Goal: Information Seeking & Learning: Find specific page/section

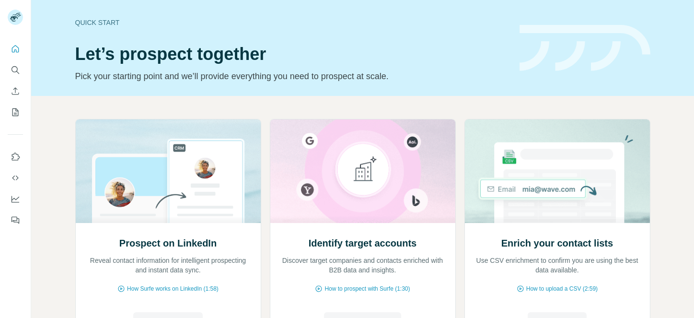
scroll to position [68, 0]
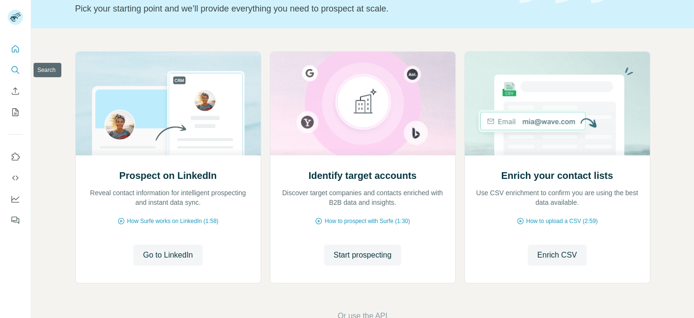
click at [13, 69] on icon "Search" at bounding box center [16, 70] width 10 height 10
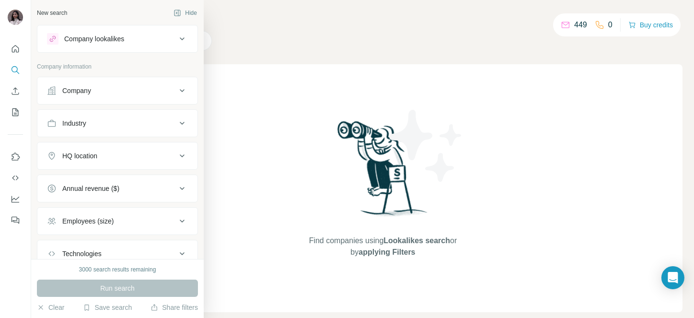
click at [72, 91] on div "Company" at bounding box center [76, 91] width 29 height 10
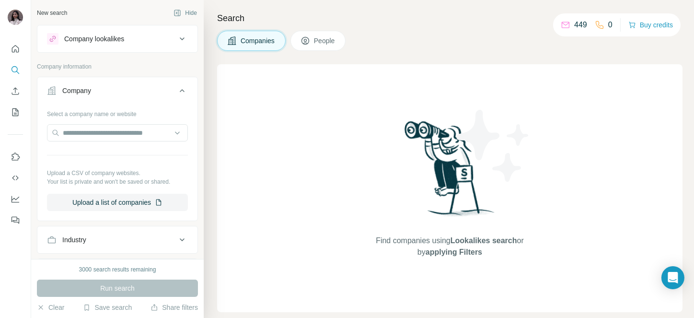
click at [72, 91] on div "Company" at bounding box center [76, 91] width 29 height 10
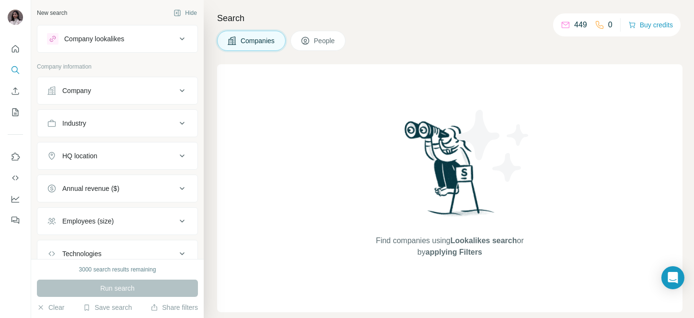
click at [333, 42] on span "People" at bounding box center [325, 41] width 22 height 10
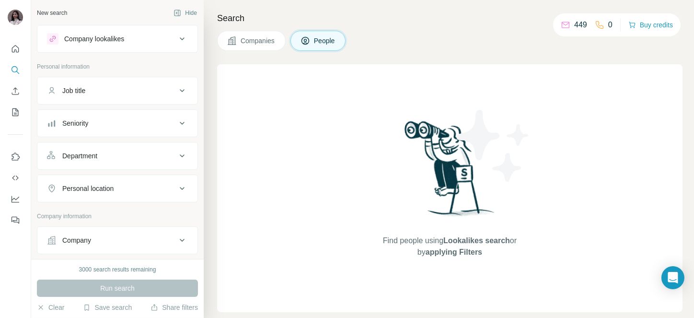
click at [75, 89] on div "Job title" at bounding box center [73, 91] width 23 height 10
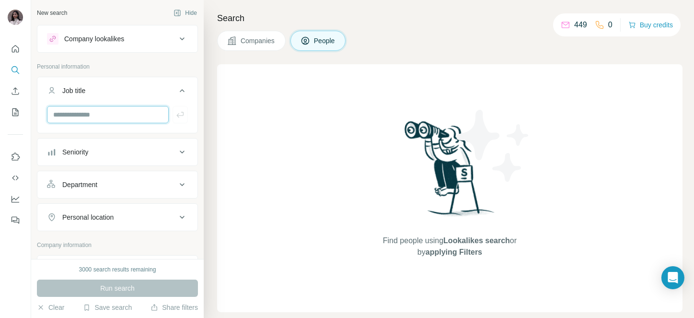
click at [74, 109] on input "text" at bounding box center [108, 114] width 122 height 17
paste input "**********"
type input "**********"
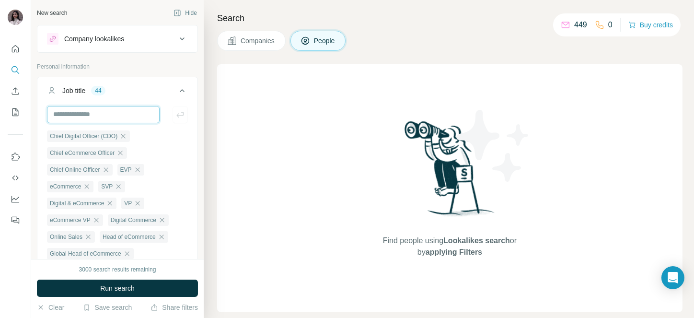
scroll to position [0, 0]
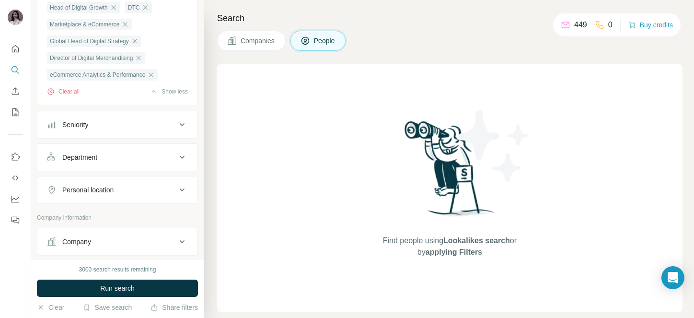
scroll to position [623, 0]
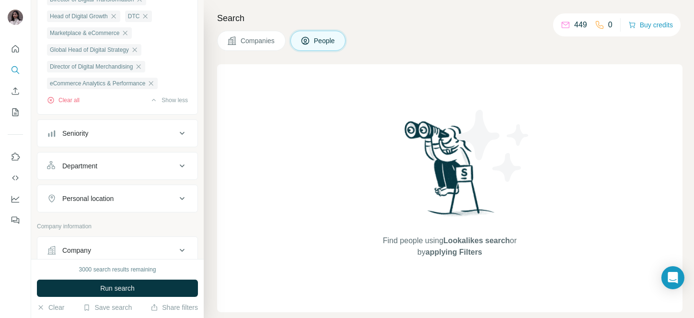
click at [81, 138] on div "Seniority" at bounding box center [75, 133] width 26 height 10
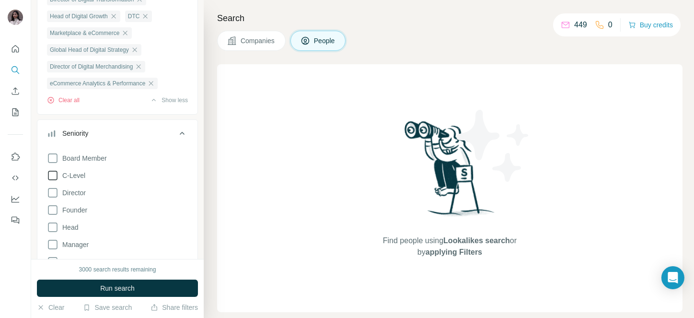
click at [61, 180] on span "C-Level" at bounding box center [71, 176] width 27 height 10
click at [61, 198] on span "Director" at bounding box center [71, 193] width 27 height 10
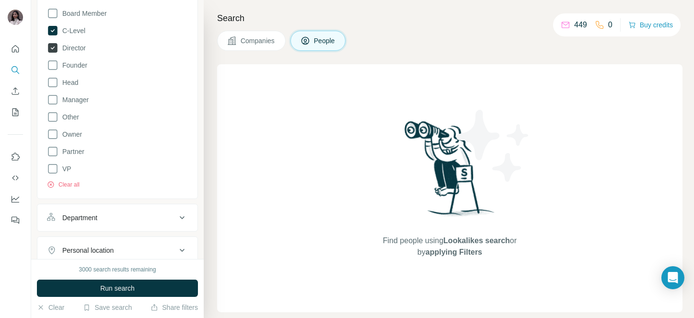
scroll to position [776, 0]
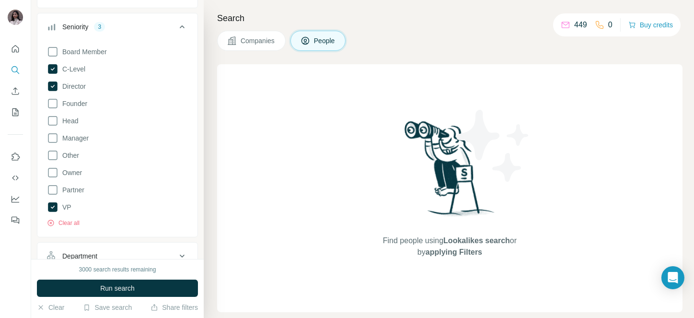
scroll to position [713, 0]
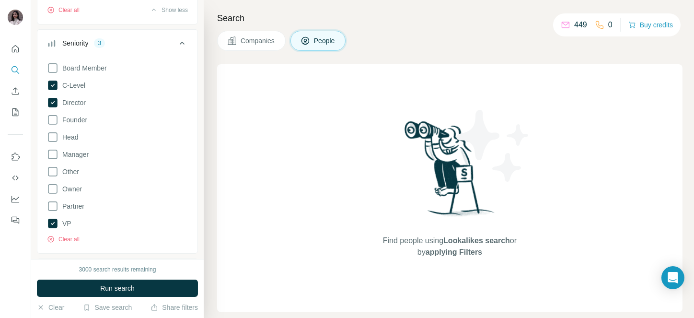
click at [176, 49] on icon at bounding box center [182, 43] width 12 height 12
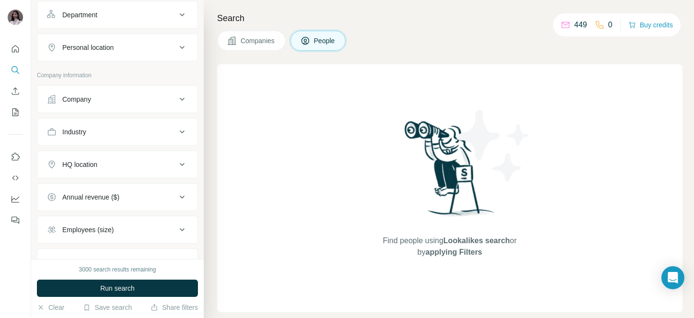
scroll to position [780, 0]
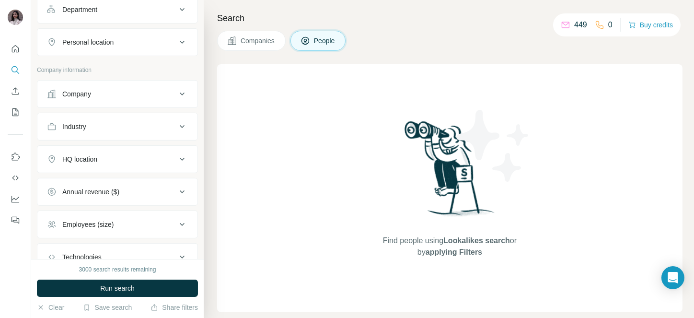
click at [113, 138] on button "Industry" at bounding box center [117, 126] width 160 height 23
click at [95, 156] on input at bounding box center [112, 150] width 118 height 11
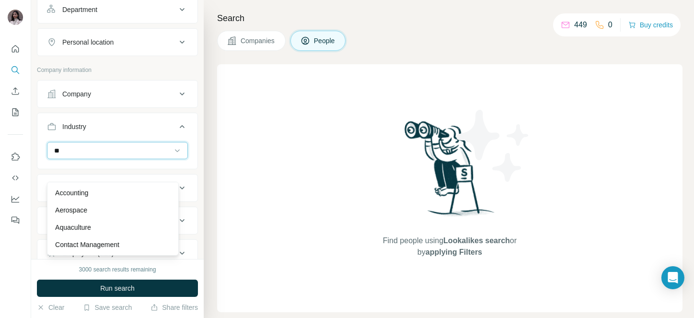
type input "*"
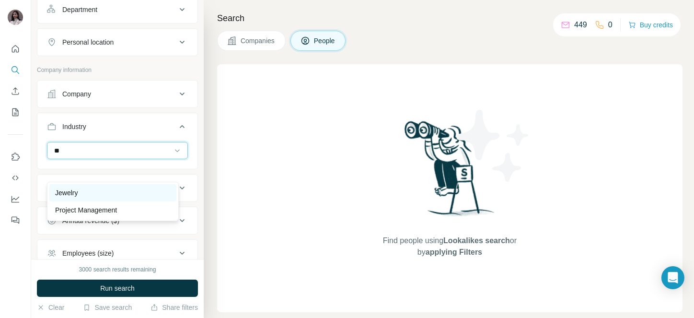
type input "**"
click at [72, 189] on p "Jewelry" at bounding box center [66, 193] width 23 height 10
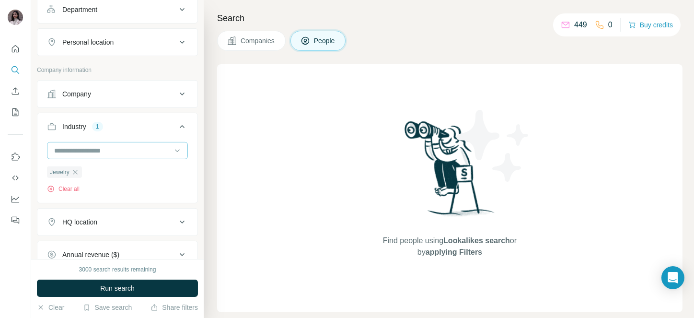
click at [104, 156] on input at bounding box center [112, 150] width 118 height 11
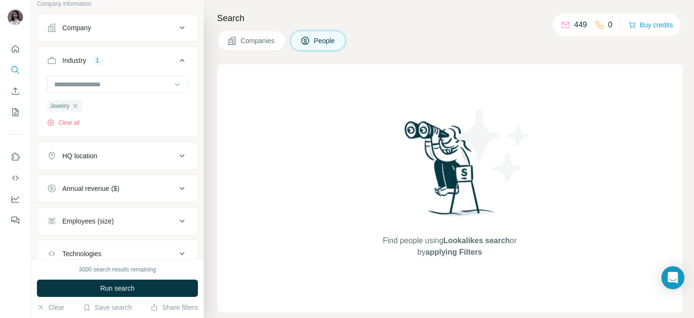
scroll to position [848, 0]
click at [78, 158] on div "HQ location" at bounding box center [79, 154] width 35 height 10
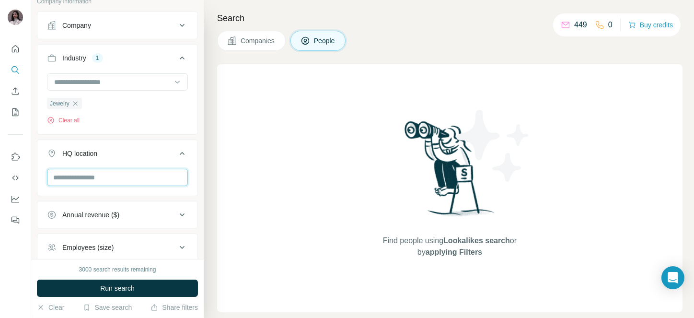
click at [78, 186] on input "text" at bounding box center [117, 177] width 141 height 17
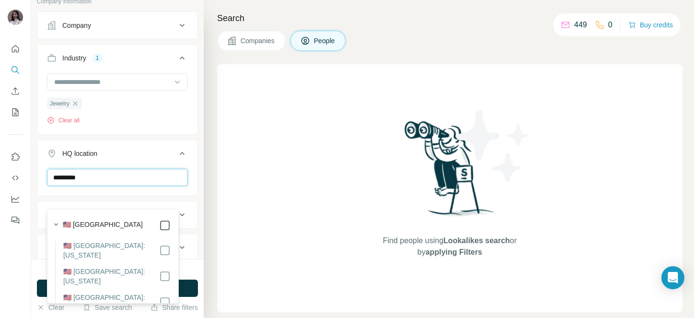
type input "*********"
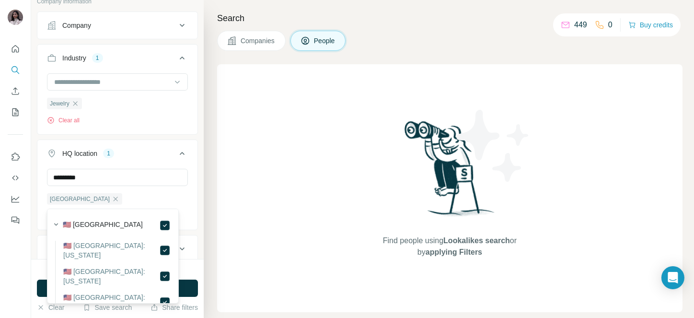
click at [176, 159] on icon at bounding box center [182, 154] width 12 height 12
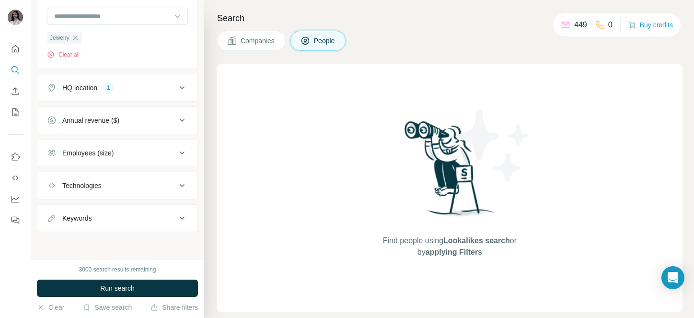
scroll to position [921, 0]
click at [111, 125] on div "Annual revenue ($)" at bounding box center [90, 121] width 57 height 10
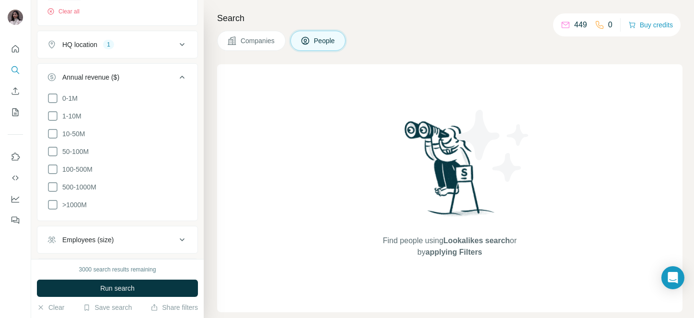
scroll to position [970, 0]
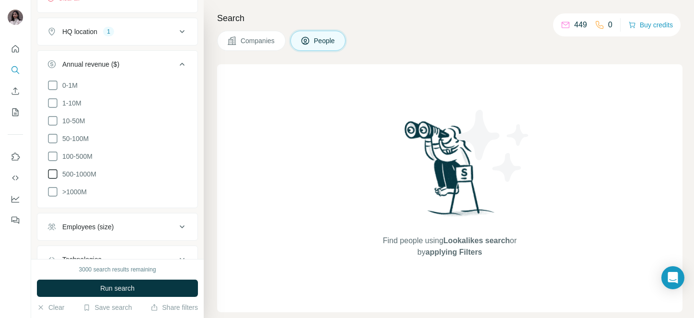
click at [54, 179] on icon at bounding box center [53, 174] width 10 height 10
click at [54, 162] on icon at bounding box center [53, 157] width 12 height 12
click at [176, 70] on icon at bounding box center [182, 64] width 12 height 12
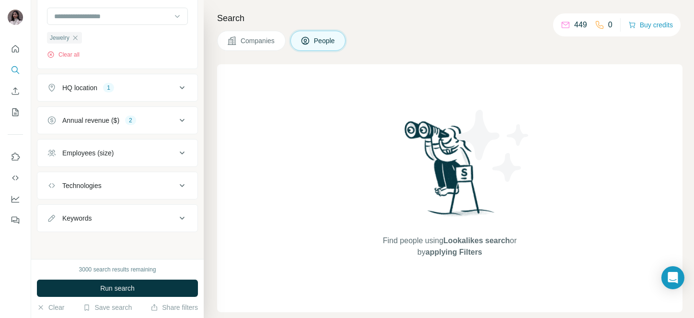
scroll to position [934, 0]
click at [93, 223] on button "Keywords" at bounding box center [117, 218] width 160 height 23
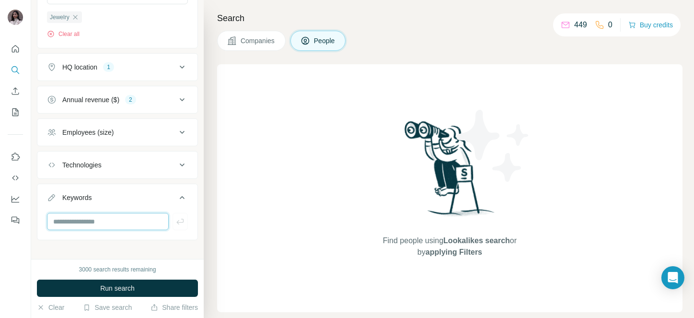
click at [84, 230] on input "text" at bounding box center [108, 221] width 122 height 17
type input "*********"
type input "**********"
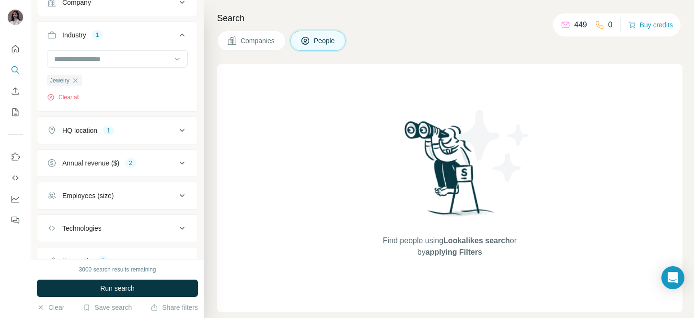
scroll to position [863, 0]
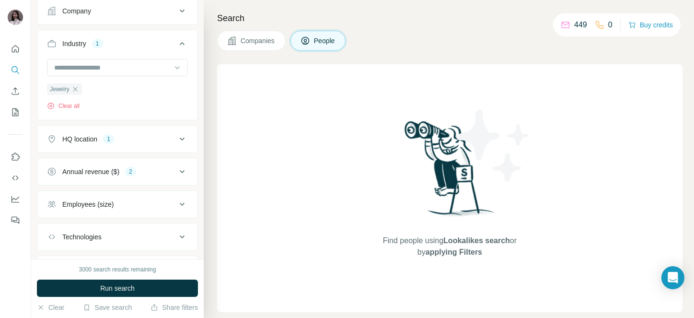
click at [86, 209] on div "Employees (size)" at bounding box center [87, 204] width 51 height 10
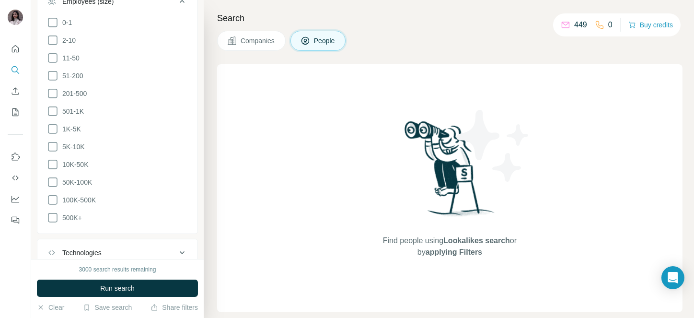
scroll to position [1066, 0]
click at [52, 187] on icon at bounding box center [53, 182] width 12 height 12
click at [53, 205] on icon at bounding box center [53, 200] width 12 height 12
click at [52, 223] on icon at bounding box center [53, 217] width 12 height 12
click at [53, 170] on icon at bounding box center [53, 164] width 12 height 12
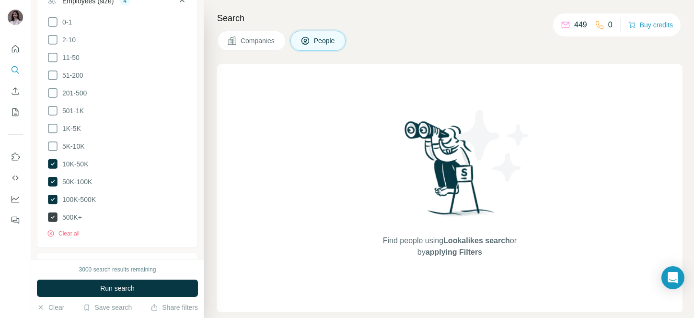
click at [52, 222] on icon at bounding box center [53, 217] width 10 height 10
click at [56, 204] on icon at bounding box center [53, 200] width 10 height 10
click at [113, 287] on span "Run search" at bounding box center [117, 288] width 35 height 10
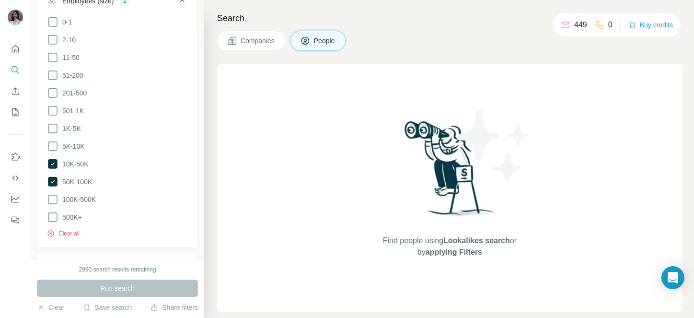
click at [75, 238] on button "Clear all" at bounding box center [63, 233] width 33 height 9
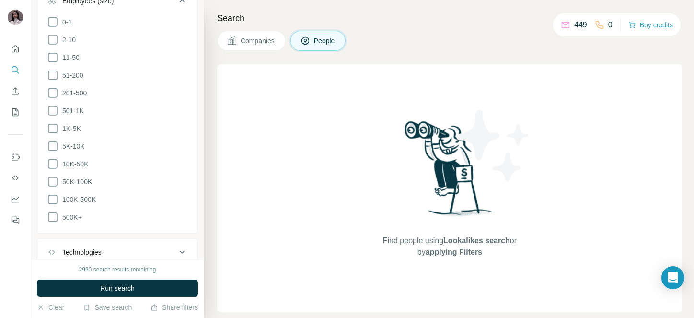
click at [109, 292] on span "Run search" at bounding box center [117, 288] width 35 height 10
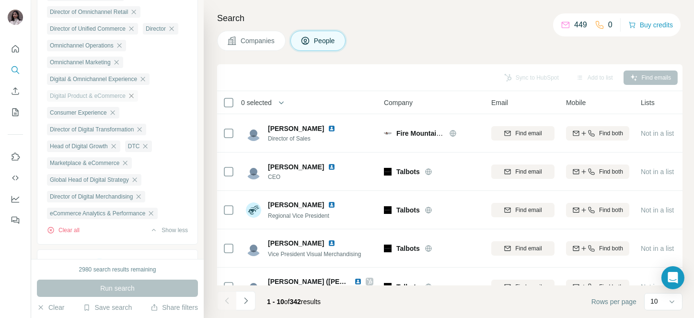
scroll to position [517, 0]
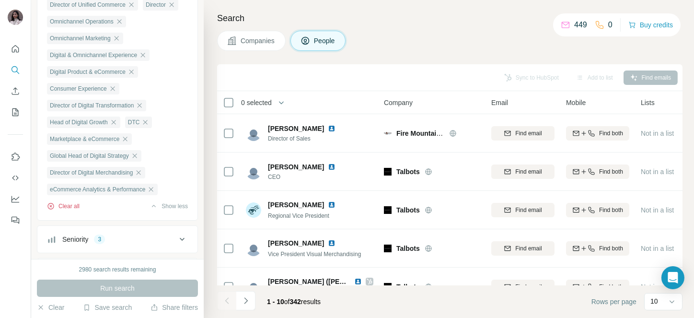
click at [68, 210] on button "Clear all" at bounding box center [63, 206] width 33 height 9
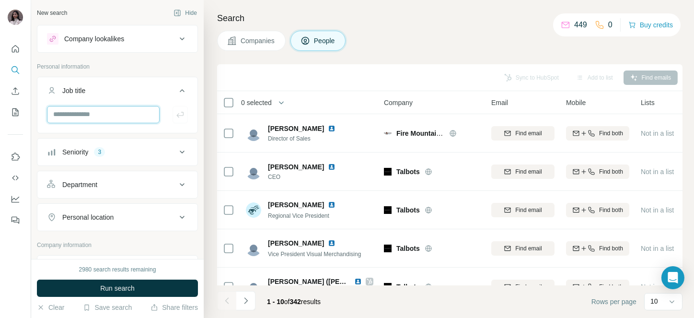
click at [108, 116] on input "text" at bounding box center [103, 114] width 113 height 17
type input "*********"
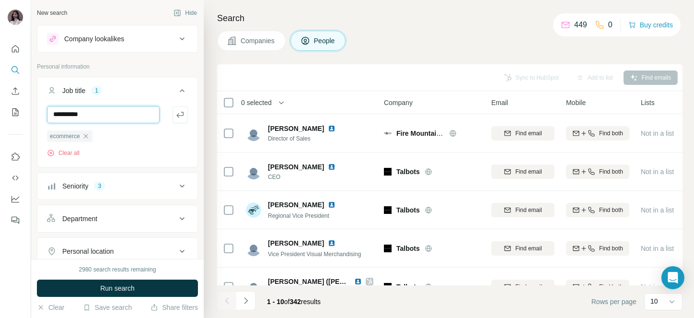
type input "**********"
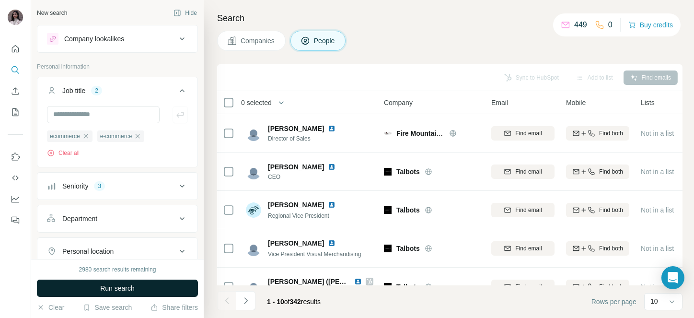
click at [105, 285] on span "Run search" at bounding box center [117, 288] width 35 height 10
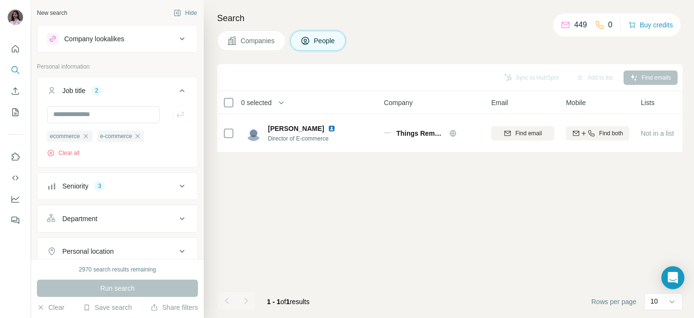
click at [84, 182] on div "Seniority" at bounding box center [75, 186] width 26 height 10
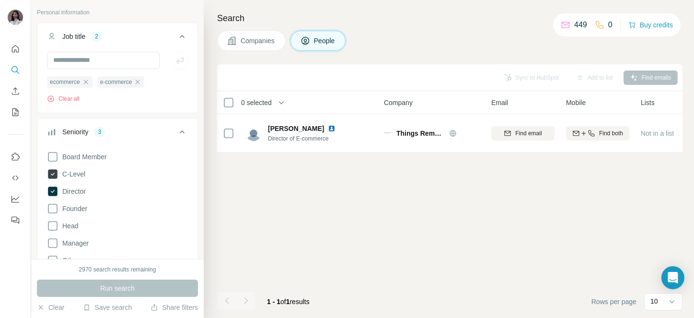
scroll to position [55, 0]
click at [54, 228] on icon at bounding box center [53, 225] width 12 height 12
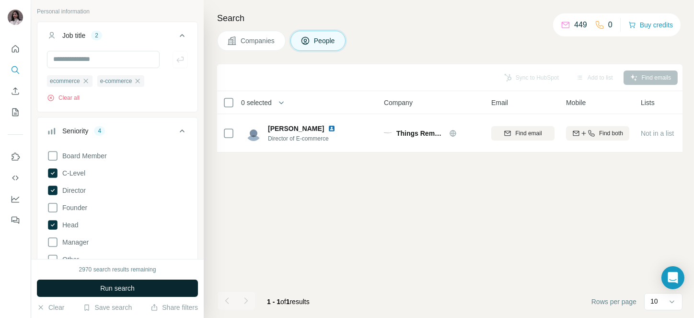
click at [74, 292] on button "Run search" at bounding box center [117, 288] width 161 height 17
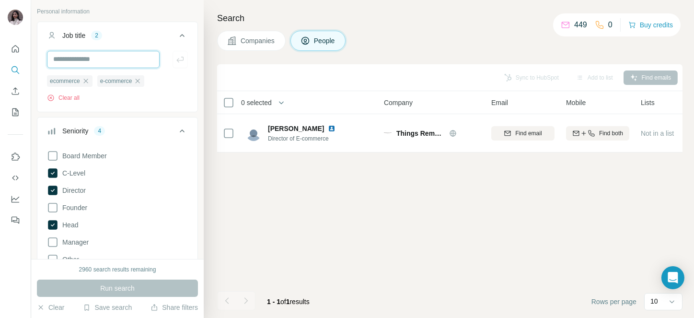
click at [100, 61] on input "text" at bounding box center [103, 59] width 113 height 17
type input "**********"
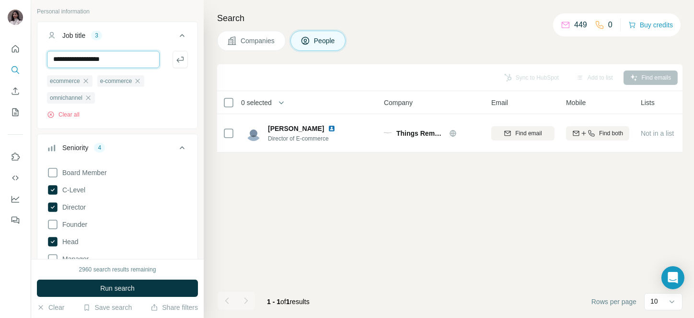
type input "**********"
type input "**"
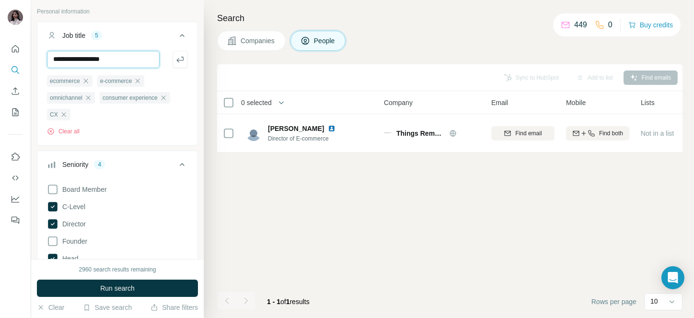
type input "**********"
paste input "**********"
type input "**********"
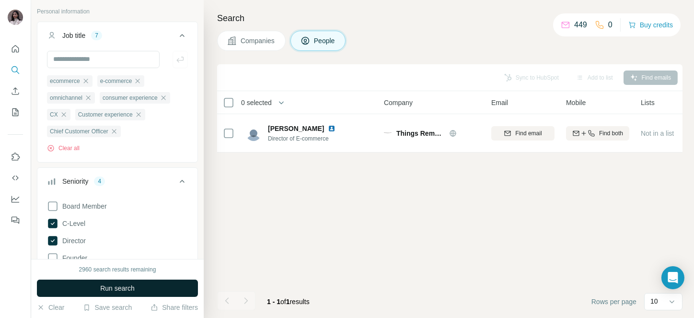
click at [115, 289] on span "Run search" at bounding box center [117, 288] width 35 height 10
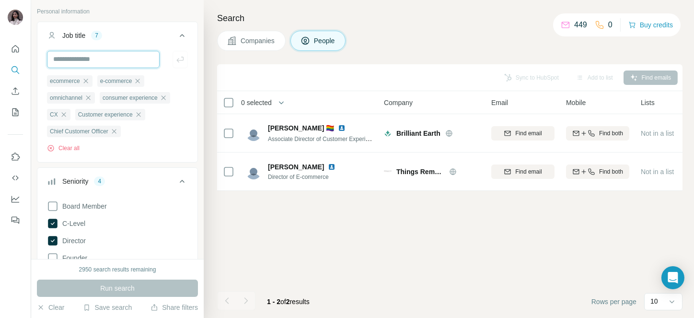
click at [83, 60] on input "text" at bounding box center [103, 59] width 113 height 17
paste input "**********"
type input "**********"
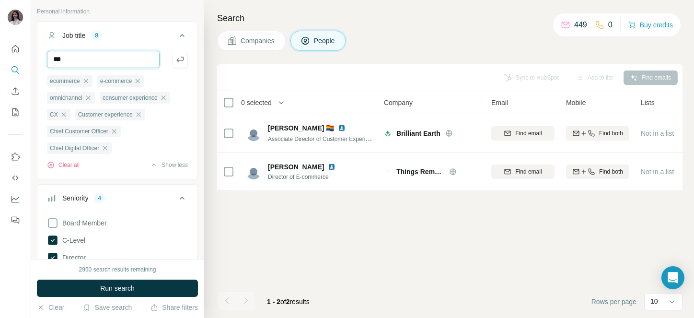
type input "***"
paste input "**********"
type input "**********"
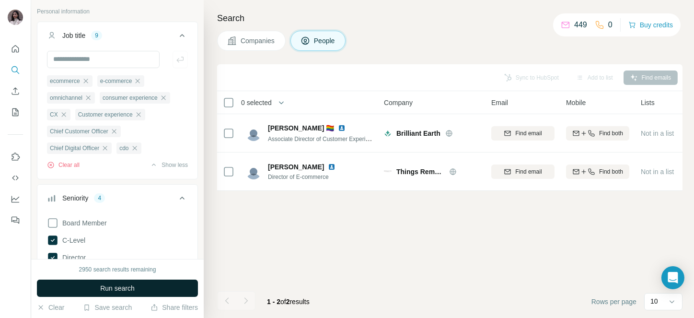
click at [105, 285] on span "Run search" at bounding box center [117, 288] width 35 height 10
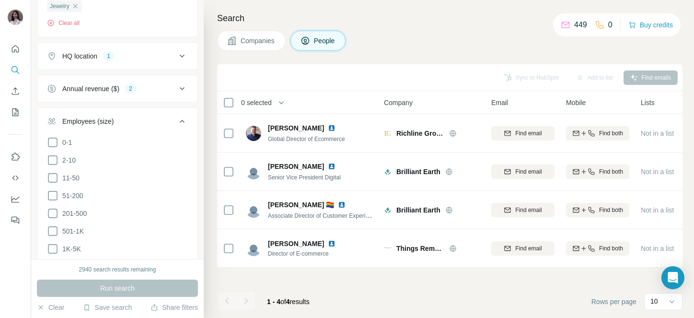
scroll to position [639, 0]
click at [105, 85] on div "Annual revenue ($)" at bounding box center [90, 88] width 57 height 10
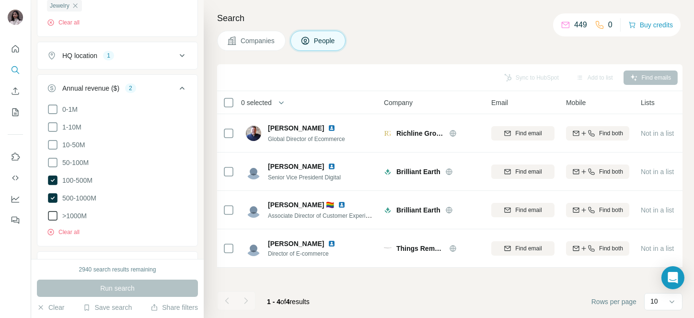
click at [57, 215] on icon at bounding box center [53, 216] width 10 height 10
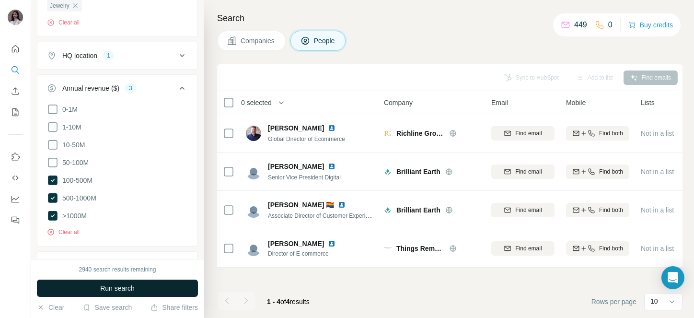
click at [83, 287] on button "Run search" at bounding box center [117, 288] width 161 height 17
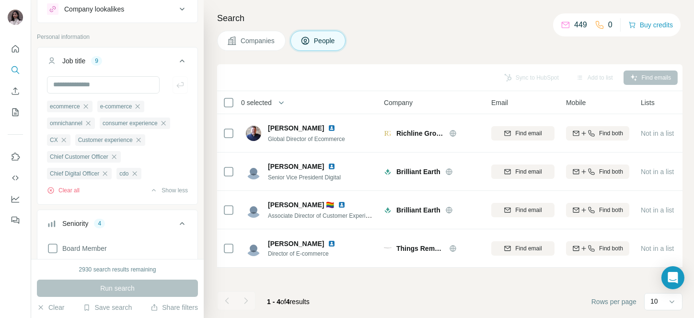
scroll to position [29, 0]
click at [83, 87] on input "text" at bounding box center [103, 85] width 113 height 17
click at [124, 78] on input "text" at bounding box center [103, 85] width 113 height 17
paste input "**********"
type input "**********"
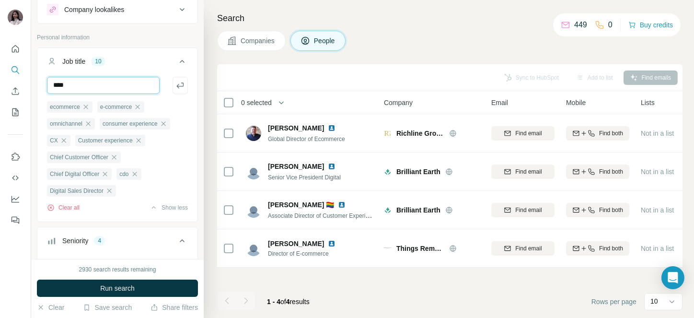
type input "*****"
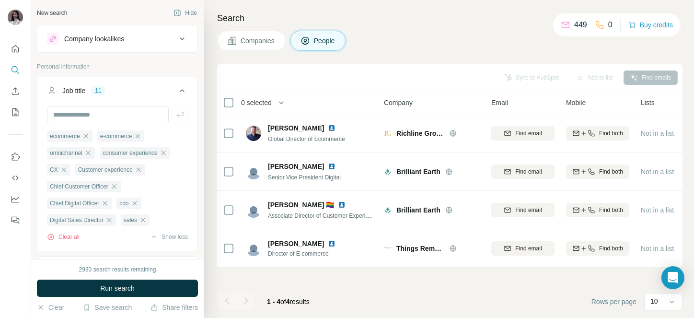
scroll to position [29, 0]
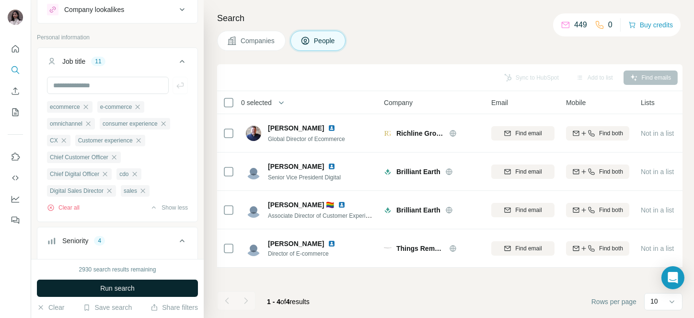
click at [133, 289] on span "Run search" at bounding box center [117, 288] width 35 height 10
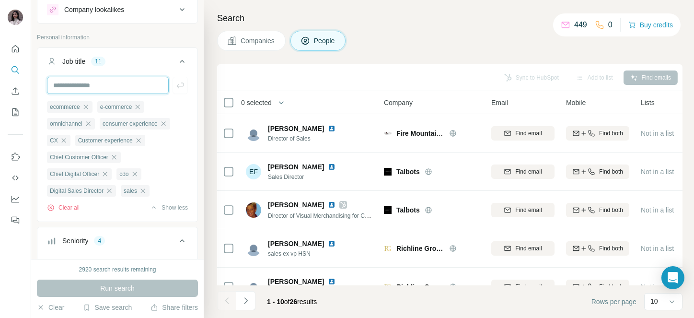
click at [115, 88] on input "text" at bounding box center [108, 85] width 122 height 17
type input "******"
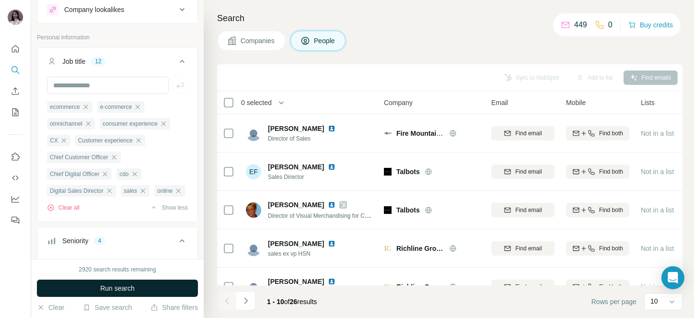
click at [110, 284] on span "Run search" at bounding box center [117, 288] width 35 height 10
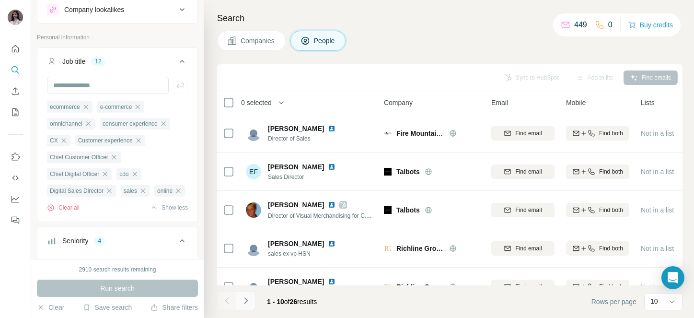
click at [241, 295] on button "Navigate to next page" at bounding box center [245, 300] width 19 height 19
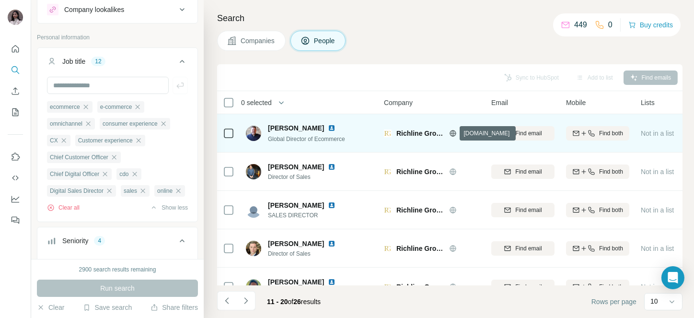
click at [453, 131] on icon at bounding box center [453, 133] width 2 height 6
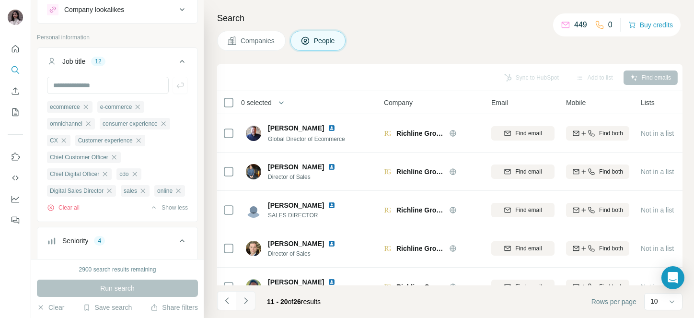
click at [245, 304] on icon "Navigate to next page" at bounding box center [246, 301] width 10 height 10
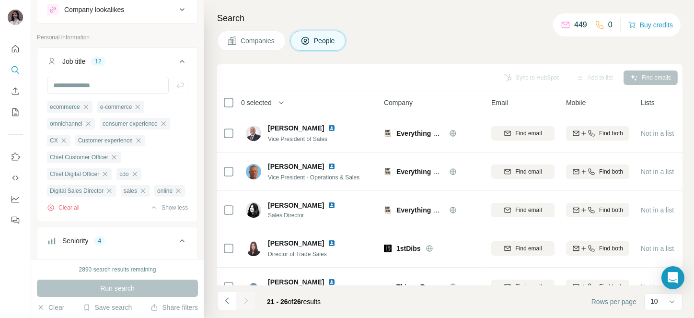
scroll to position [65, 0]
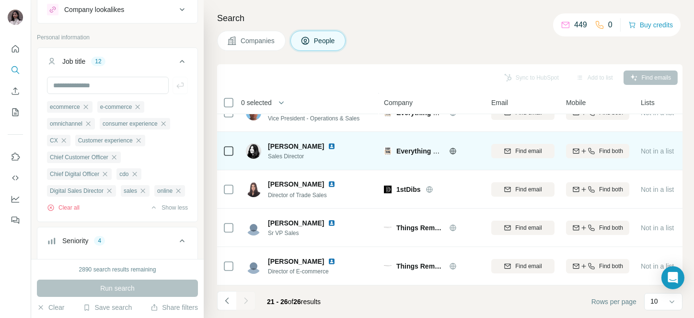
click at [455, 147] on icon at bounding box center [453, 151] width 8 height 8
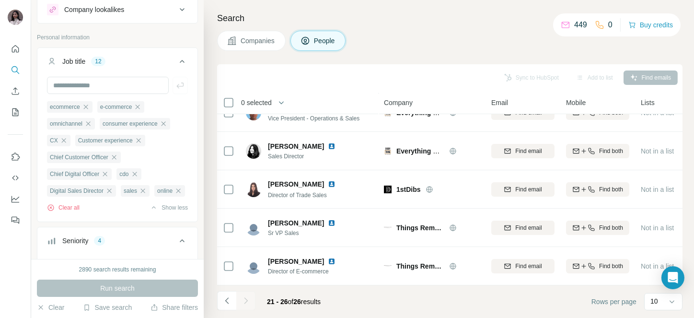
click at [251, 104] on span "0 selected" at bounding box center [256, 103] width 31 height 10
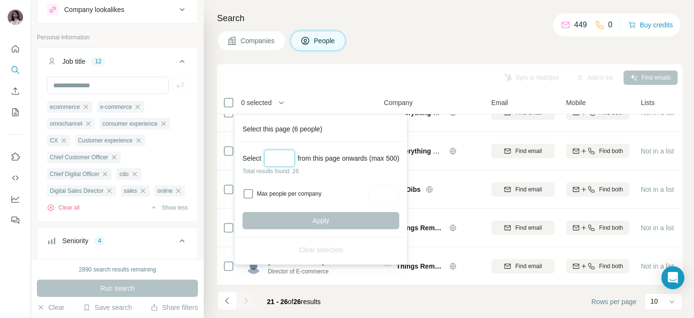
click at [280, 152] on input "Select a number (up to 500)" at bounding box center [279, 158] width 31 height 17
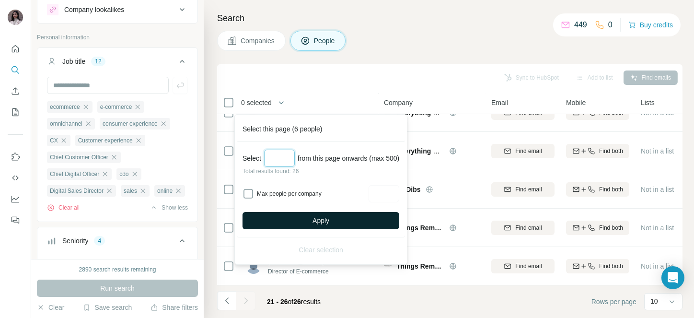
type input "**"
click at [337, 216] on button "Apply" at bounding box center [321, 220] width 157 height 17
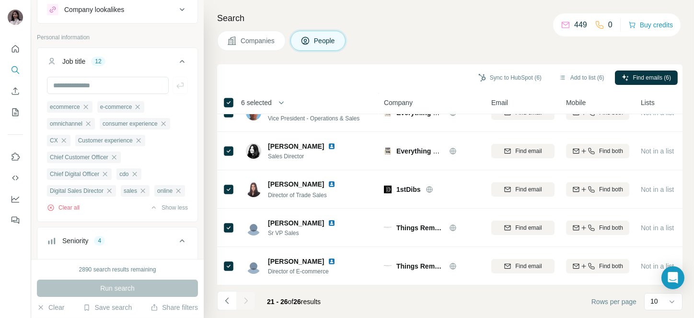
click at [252, 99] on span "6 selected" at bounding box center [256, 103] width 31 height 10
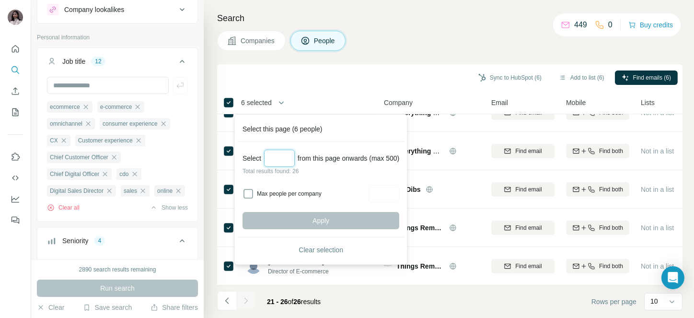
click at [284, 152] on input "Select a number (up to 500)" at bounding box center [279, 158] width 31 height 17
click at [304, 247] on span "Clear selection" at bounding box center [321, 250] width 45 height 10
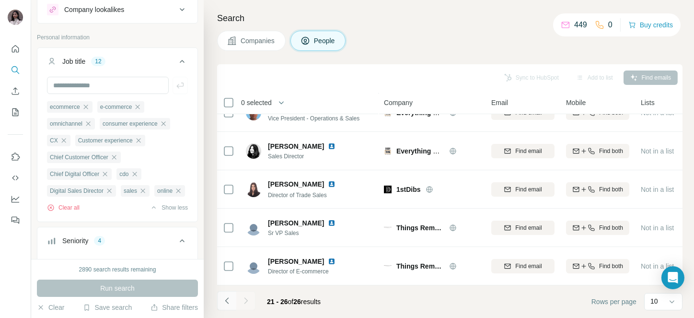
click at [217, 300] on button "Navigate to previous page" at bounding box center [226, 300] width 19 height 19
click at [217, 300] on div at bounding box center [226, 300] width 19 height 19
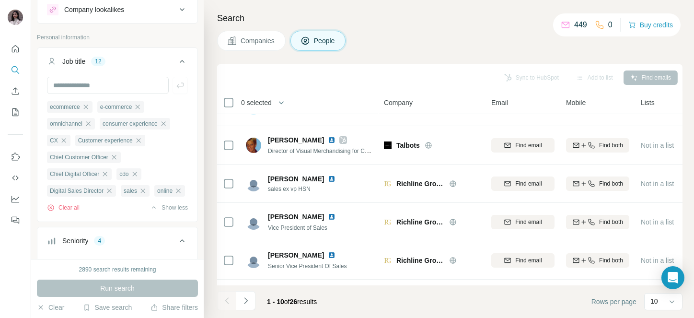
click at [259, 99] on span "0 selected" at bounding box center [256, 103] width 31 height 10
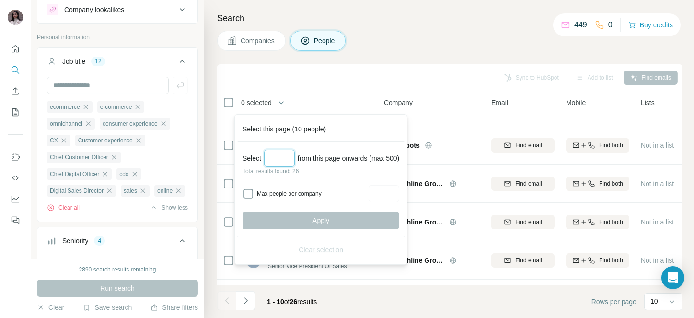
click at [281, 155] on input "Select a number (up to 500)" at bounding box center [279, 158] width 31 height 17
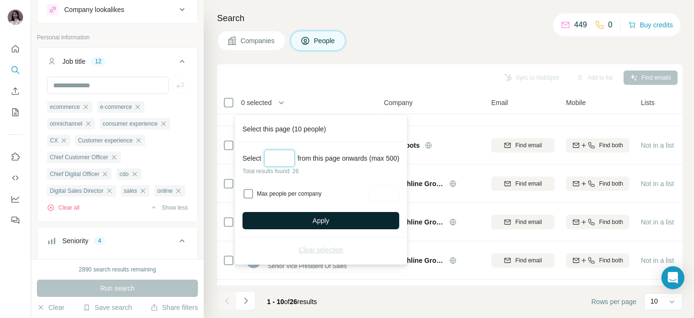
type input "**"
click at [306, 217] on button "Apply" at bounding box center [321, 220] width 157 height 17
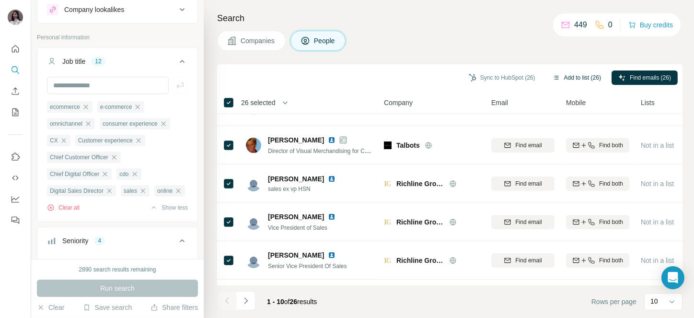
click at [566, 74] on button "Add to list (26)" at bounding box center [577, 77] width 62 height 14
click at [587, 73] on button "Add to list (26)" at bounding box center [577, 77] width 62 height 14
click at [575, 73] on button "Add to list (26)" at bounding box center [577, 77] width 62 height 14
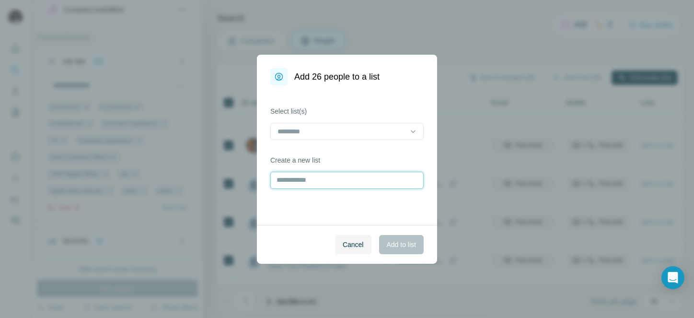
click at [310, 180] on input "text" at bounding box center [346, 180] width 153 height 17
type input "**********"
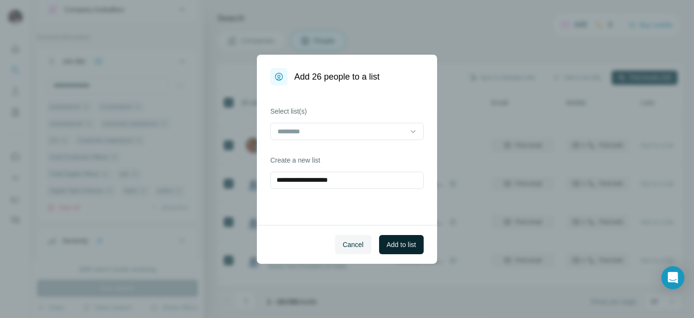
click at [400, 240] on span "Add to list" at bounding box center [401, 245] width 29 height 10
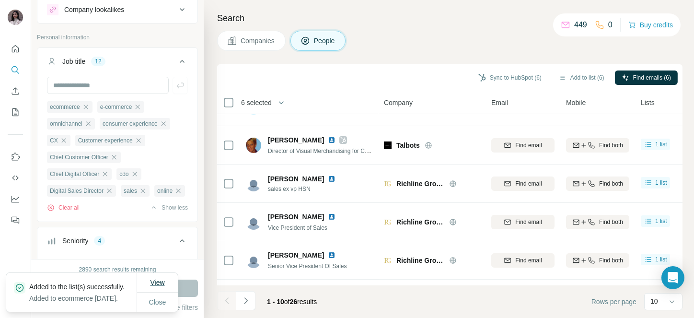
click at [159, 279] on span "View" at bounding box center [157, 283] width 14 height 8
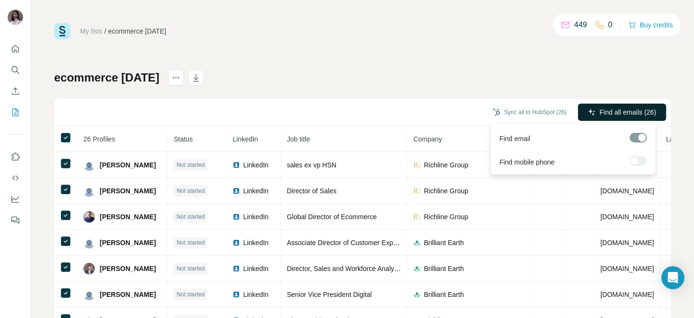
click at [613, 113] on span "Find all emails (26)" at bounding box center [628, 112] width 57 height 10
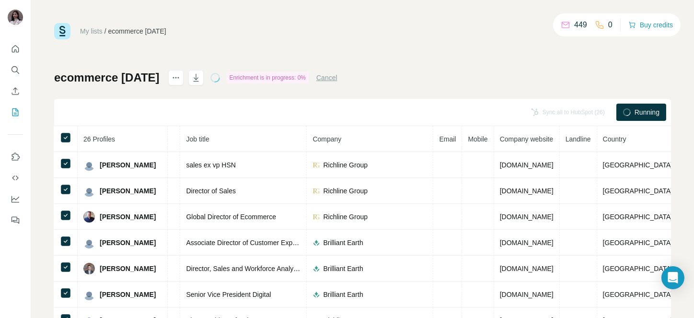
scroll to position [0, 149]
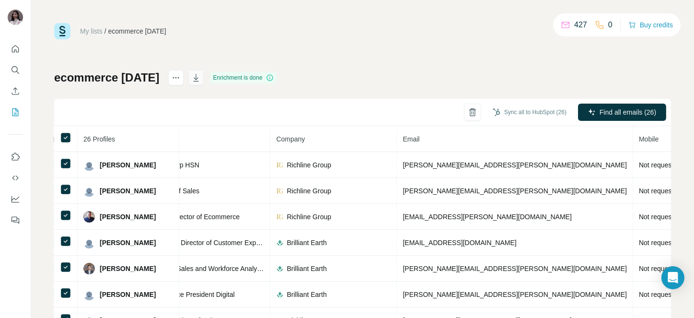
click at [201, 75] on icon "button" at bounding box center [196, 78] width 10 height 10
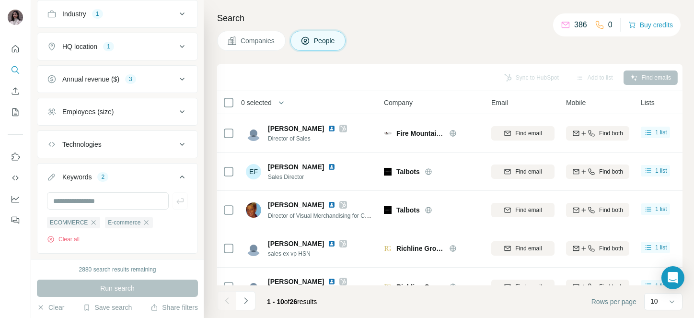
scroll to position [280, 0]
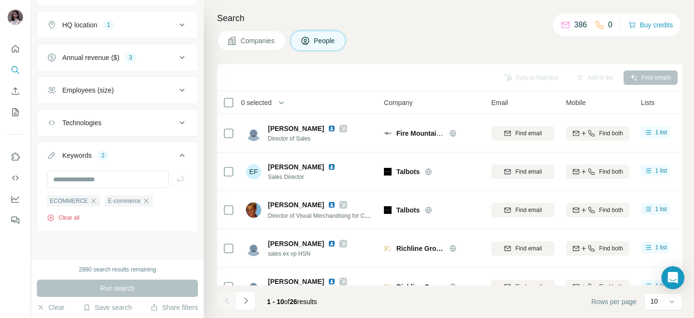
click at [71, 214] on button "Clear all" at bounding box center [63, 217] width 33 height 9
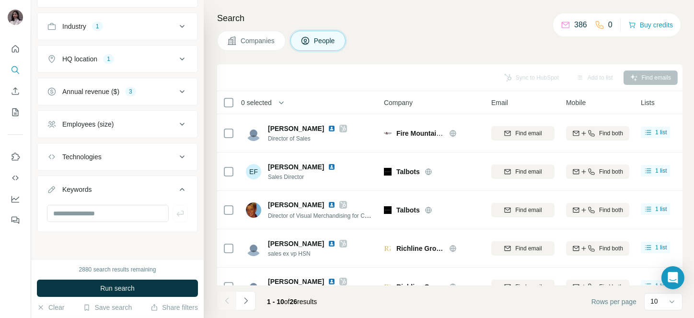
scroll to position [246, 0]
click at [78, 213] on input "text" at bounding box center [108, 213] width 122 height 17
type input "**********"
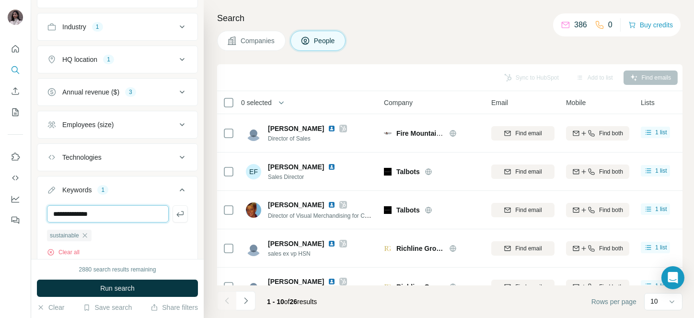
type input "**********"
click at [76, 95] on div "Annual revenue ($)" at bounding box center [90, 92] width 57 height 10
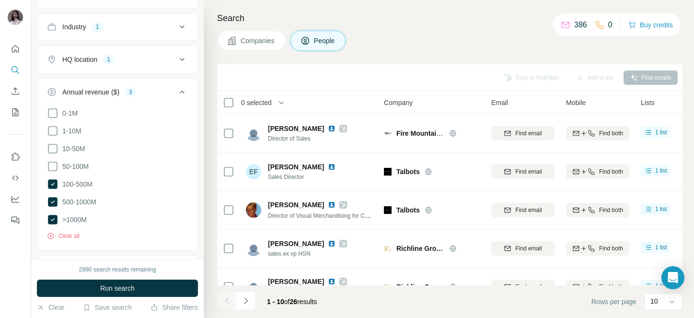
click at [76, 95] on div "Annual revenue ($)" at bounding box center [90, 92] width 57 height 10
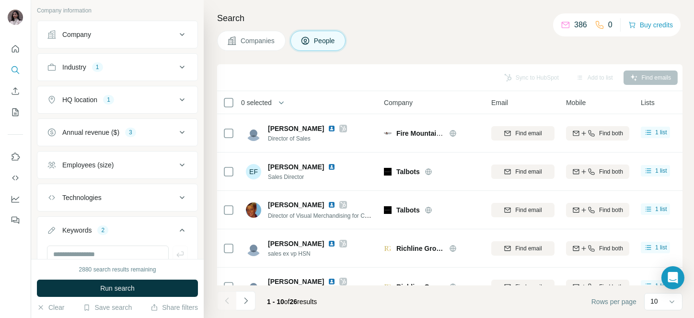
scroll to position [203, 0]
click at [70, 73] on div "Industry" at bounding box center [74, 70] width 24 height 10
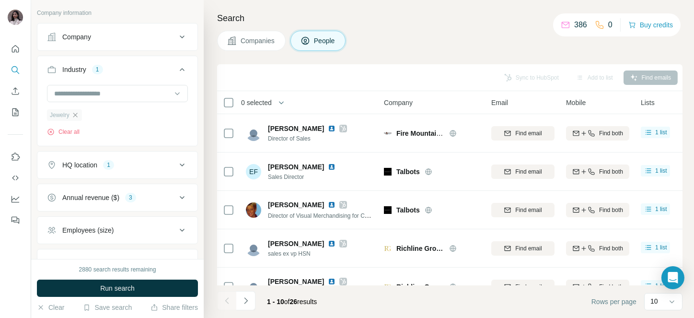
click at [77, 113] on icon "button" at bounding box center [75, 115] width 4 height 4
click at [70, 93] on input at bounding box center [112, 93] width 118 height 11
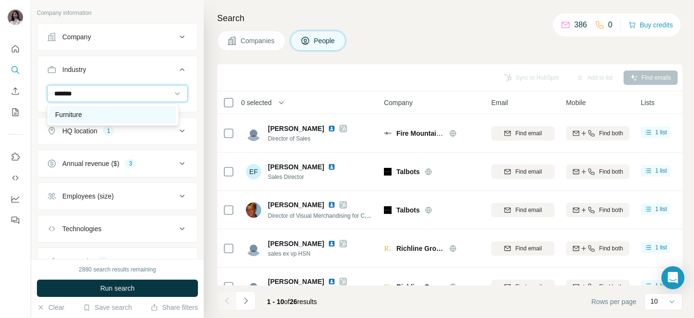
type input "*******"
click at [76, 110] on p "Furniture" at bounding box center [68, 115] width 27 height 10
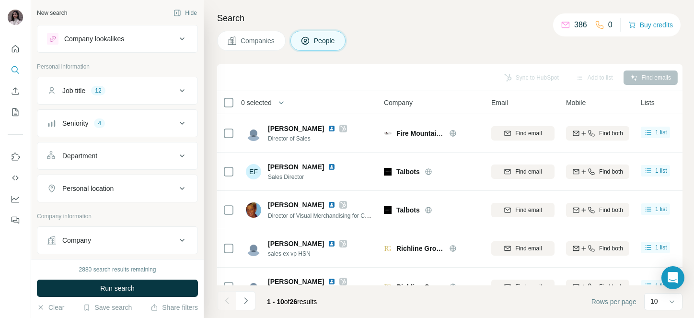
click at [73, 87] on div "Job title" at bounding box center [73, 91] width 23 height 10
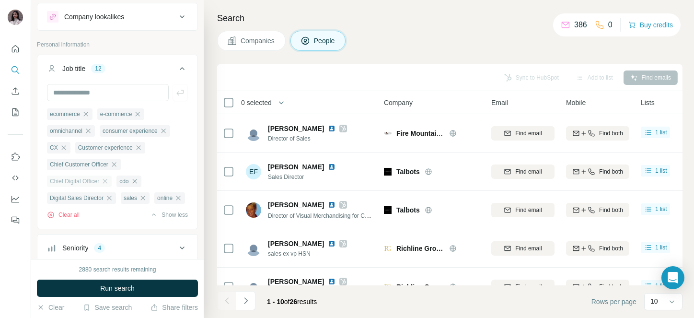
scroll to position [30, 0]
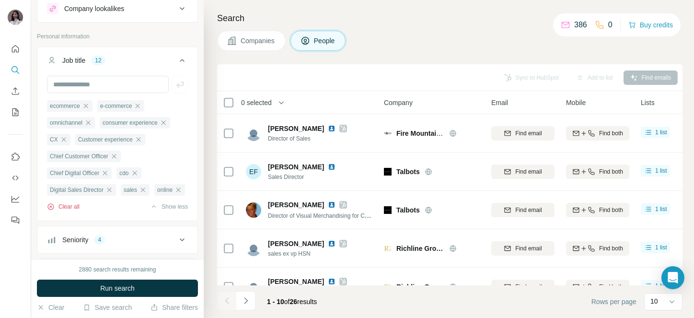
click at [67, 211] on button "Clear all" at bounding box center [63, 206] width 33 height 9
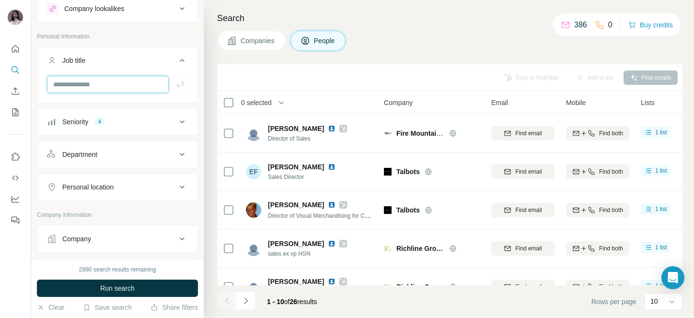
click at [91, 91] on input "text" at bounding box center [108, 84] width 122 height 17
type input "********"
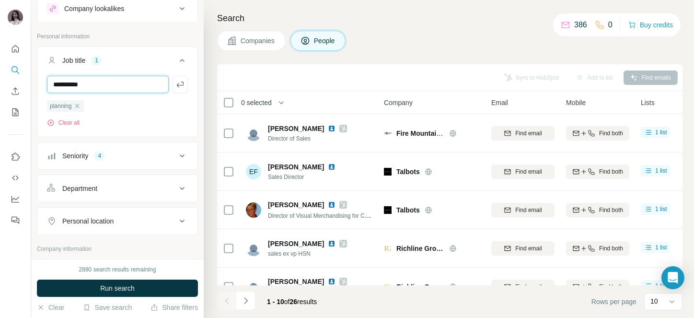
type input "**********"
click at [81, 107] on icon "button" at bounding box center [77, 106] width 8 height 8
click at [81, 102] on icon "button" at bounding box center [80, 106] width 8 height 8
click at [70, 88] on input "text" at bounding box center [108, 84] width 122 height 17
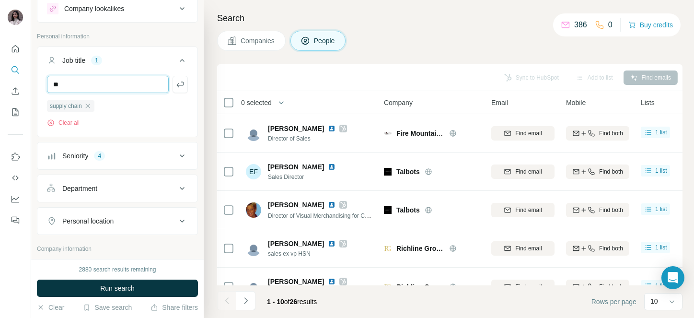
type input "*"
type input "***"
type input "*"
type input "***"
type input "**********"
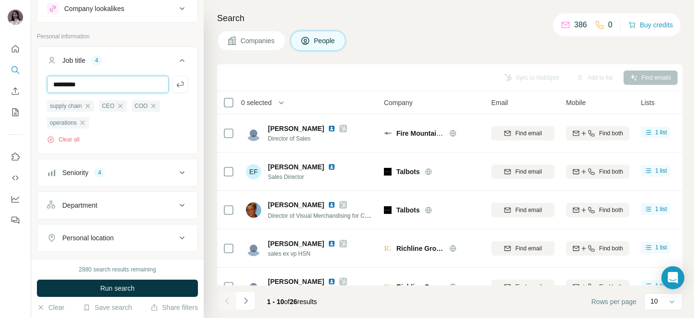
type input "*********"
type input "***"
type input "*******"
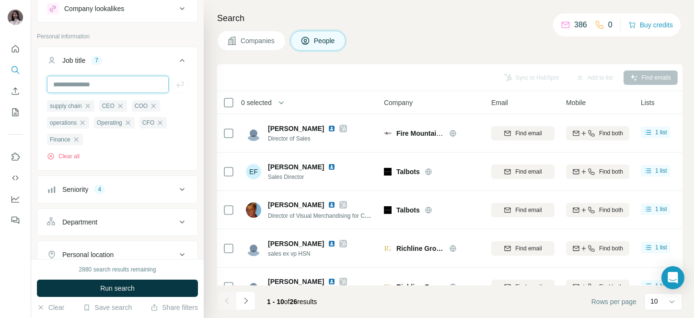
type input "*"
type input "*********"
type input "***"
click at [93, 182] on button "Seniority 4" at bounding box center [117, 189] width 160 height 23
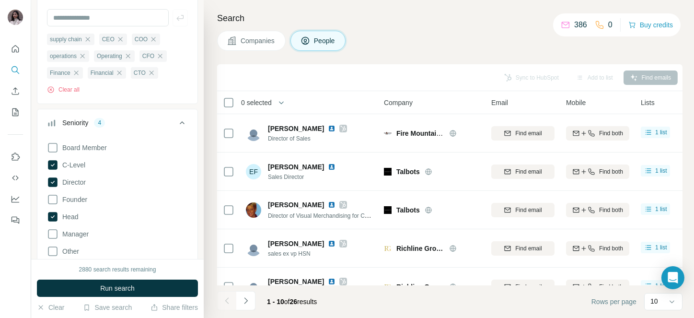
scroll to position [100, 0]
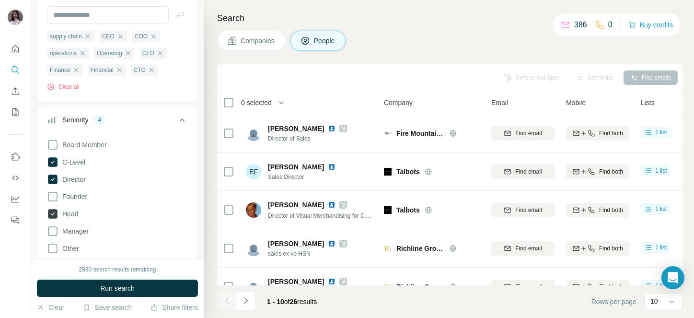
click at [52, 214] on icon at bounding box center [53, 213] width 4 height 3
click at [83, 16] on input "text" at bounding box center [108, 14] width 122 height 17
type input "**********"
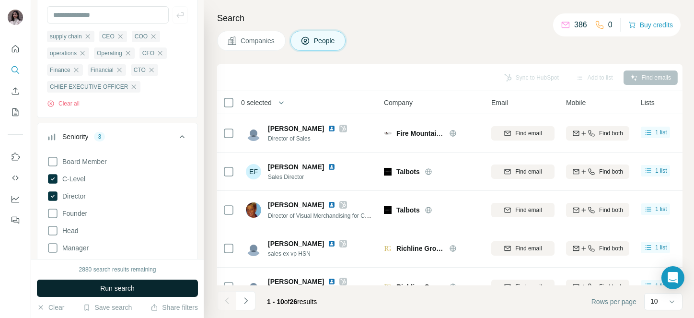
click at [113, 286] on span "Run search" at bounding box center [117, 288] width 35 height 10
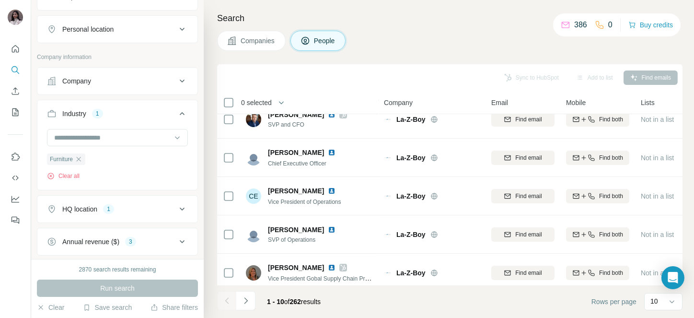
scroll to position [514, 0]
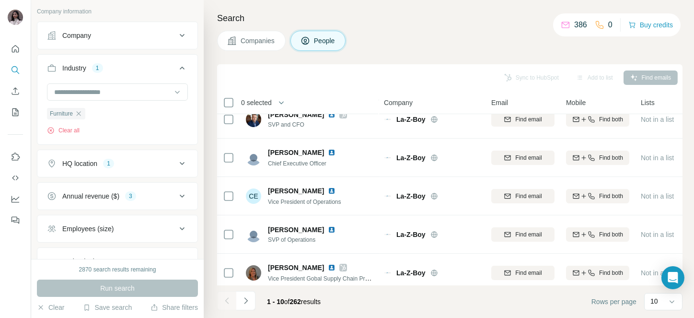
click at [99, 193] on div "Annual revenue ($)" at bounding box center [90, 196] width 57 height 10
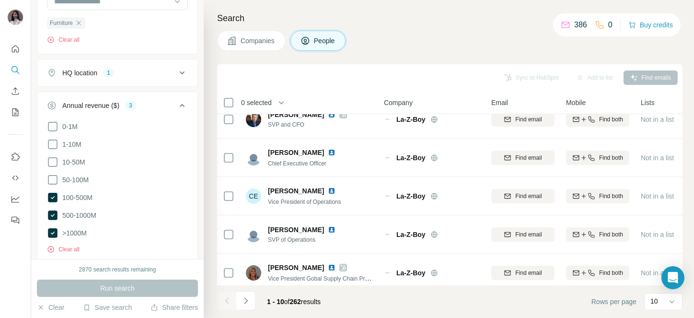
scroll to position [619, 0]
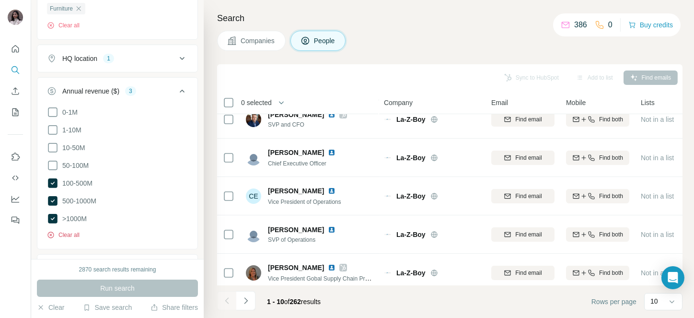
click at [63, 234] on button "Clear all" at bounding box center [63, 235] width 33 height 9
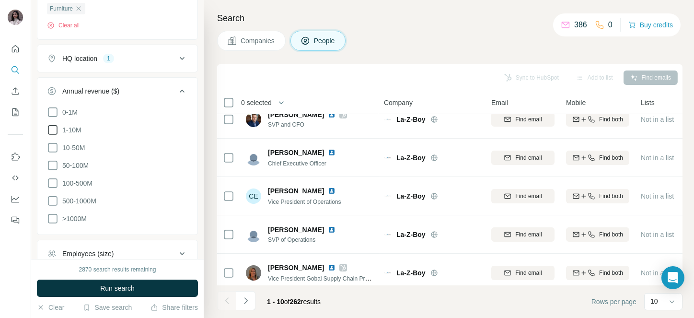
click at [70, 129] on span "1-10M" at bounding box center [69, 130] width 23 height 10
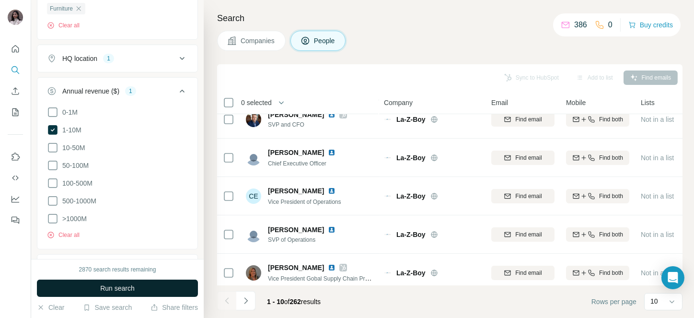
click at [96, 286] on button "Run search" at bounding box center [117, 288] width 161 height 17
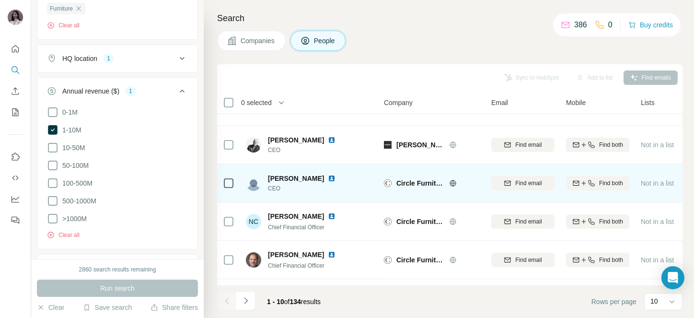
scroll to position [218, 0]
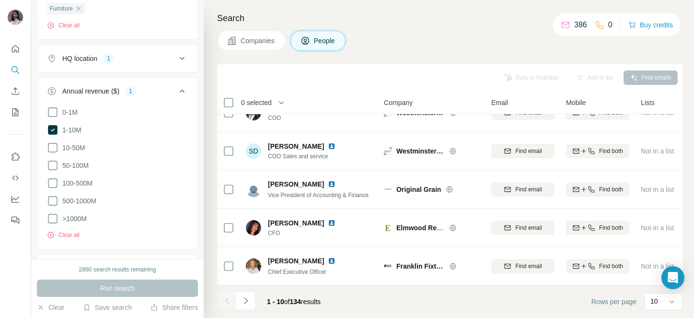
click at [262, 101] on span "0 selected" at bounding box center [256, 103] width 31 height 10
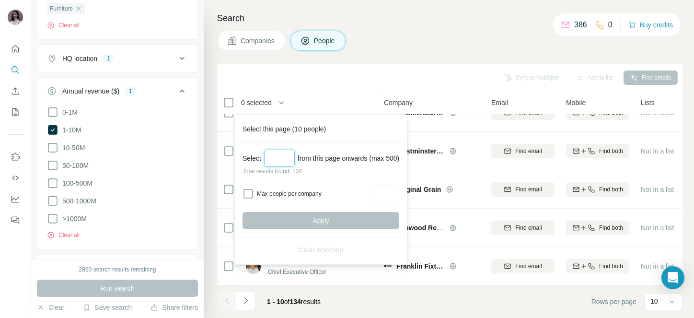
click at [285, 152] on input "Select a number (up to 500)" at bounding box center [279, 158] width 31 height 17
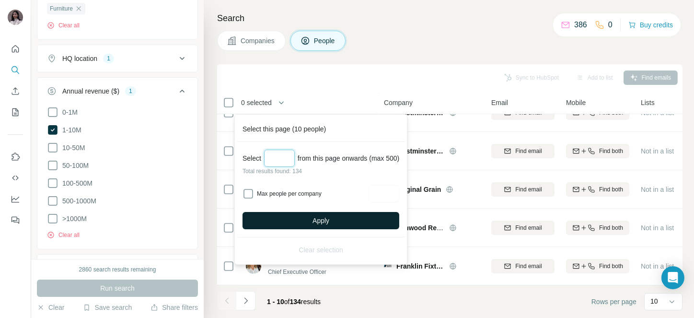
type input "***"
click at [307, 217] on button "Apply" at bounding box center [321, 220] width 157 height 17
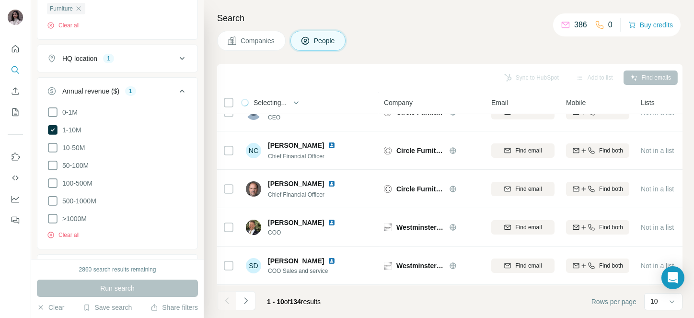
scroll to position [0, 0]
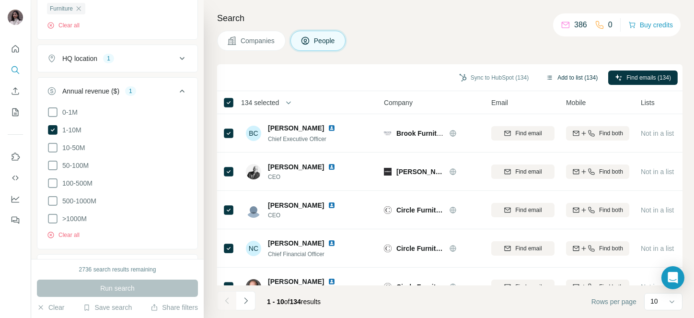
click at [558, 75] on button "Add to list (134)" at bounding box center [571, 77] width 65 height 14
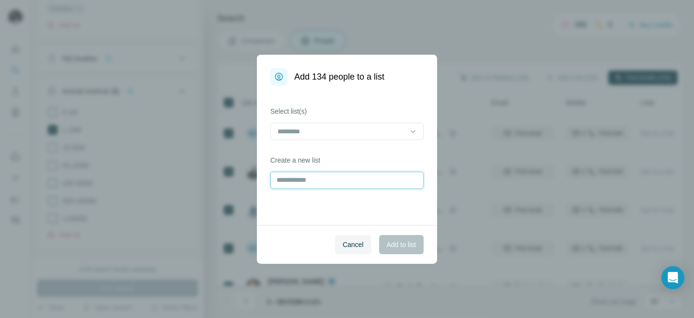
click at [354, 184] on input "text" at bounding box center [346, 180] width 153 height 17
type input "**********"
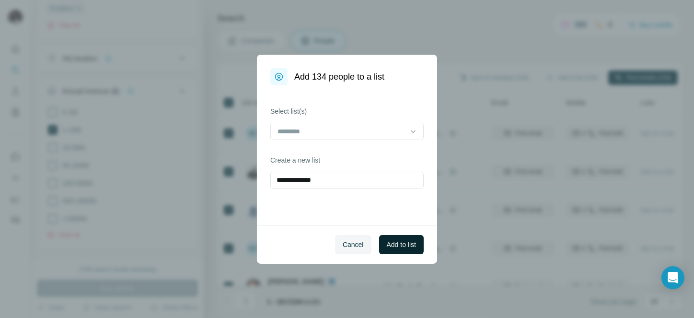
click at [417, 249] on button "Add to list" at bounding box center [401, 244] width 45 height 19
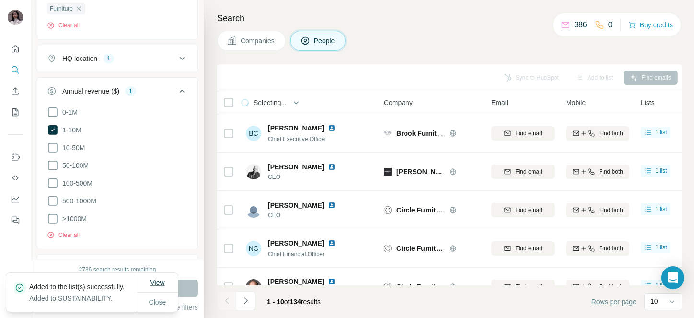
click at [162, 279] on span "View" at bounding box center [157, 283] width 14 height 8
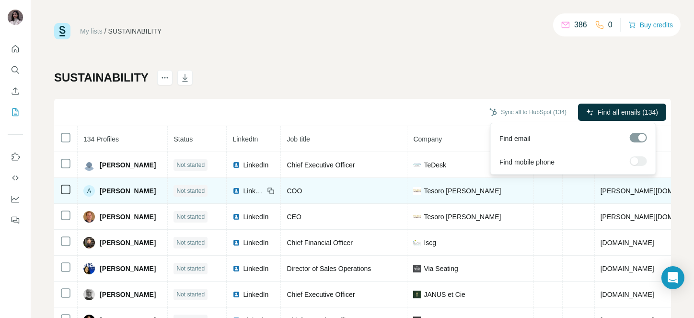
click at [583, 112] on button "Find all emails (134)" at bounding box center [622, 112] width 88 height 17
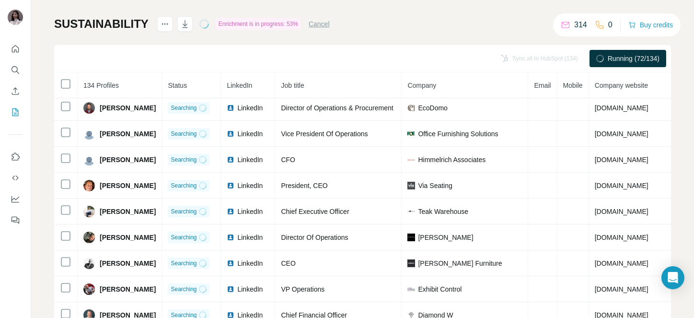
scroll to position [298, 0]
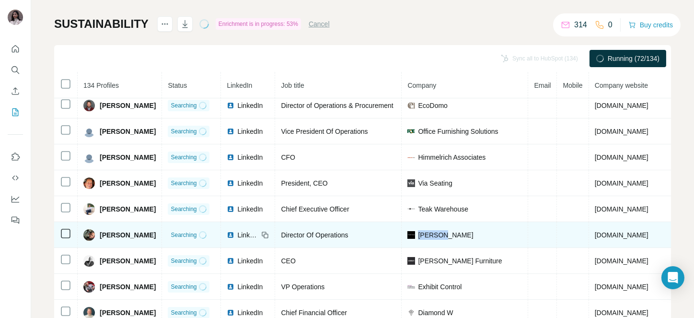
drag, startPoint x: 413, startPoint y: 229, endPoint x: 455, endPoint y: 232, distance: 41.8
click at [455, 232] on div "[PERSON_NAME]" at bounding box center [465, 235] width 115 height 10
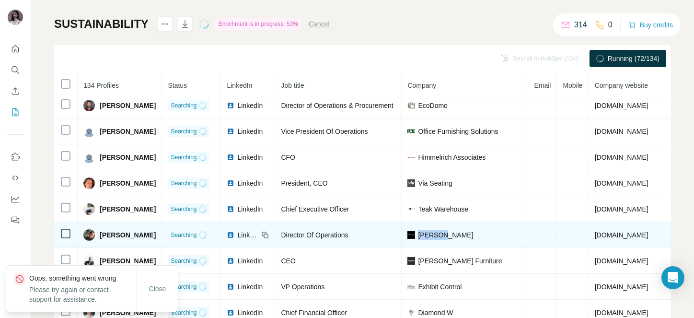
copy span "[PERSON_NAME]"
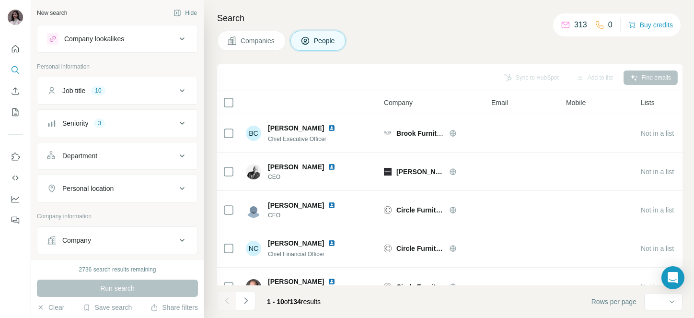
click at [14, 107] on icon "My lists" at bounding box center [16, 112] width 10 height 10
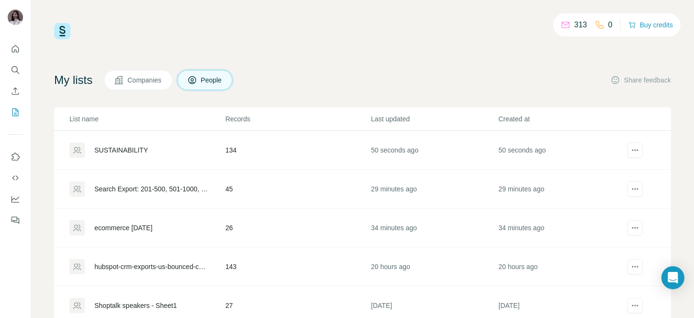
click at [111, 149] on div "SUSTAINABILITY" at bounding box center [121, 150] width 54 height 10
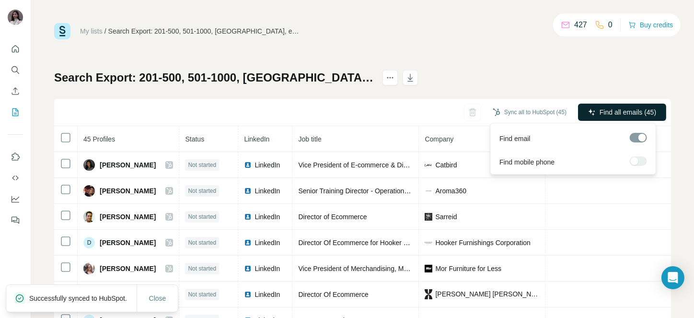
click at [555, 108] on span "Find all emails (45)" at bounding box center [628, 112] width 57 height 10
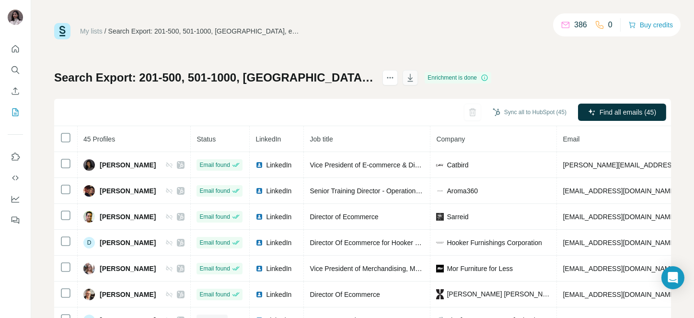
click at [415, 77] on icon "button" at bounding box center [411, 78] width 10 height 10
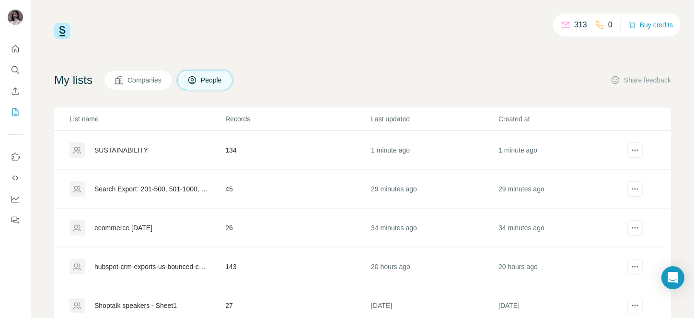
click at [111, 147] on div "SUSTAINABILITY" at bounding box center [121, 150] width 54 height 10
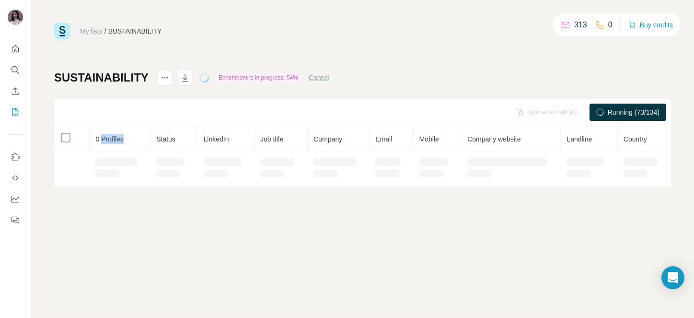
click at [111, 147] on th "0 Profiles" at bounding box center [120, 139] width 61 height 26
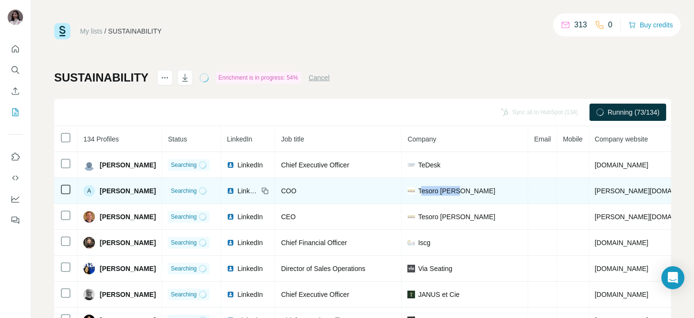
drag, startPoint x: 415, startPoint y: 191, endPoint x: 474, endPoint y: 190, distance: 59.0
click at [474, 190] on div "Tesoro Woods" at bounding box center [465, 191] width 115 height 10
click at [464, 188] on div "Tesoro Woods" at bounding box center [465, 191] width 115 height 10
drag, startPoint x: 464, startPoint y: 188, endPoint x: 412, endPoint y: 188, distance: 51.8
click at [412, 188] on div "Tesoro Woods" at bounding box center [465, 191] width 115 height 10
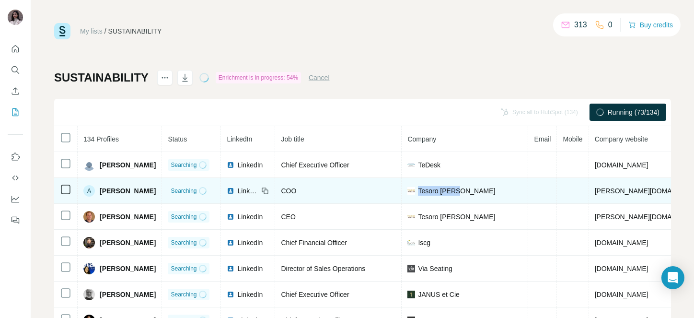
copy span "Tesoro Woods"
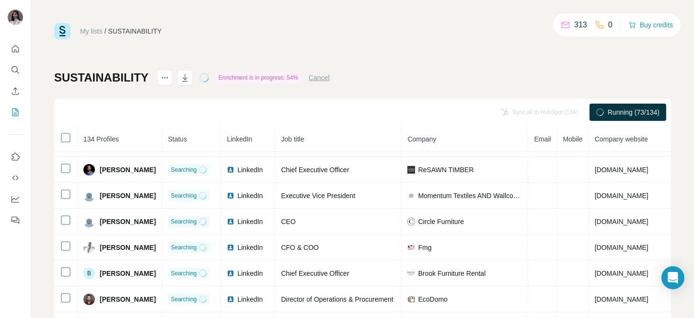
scroll to position [155, 0]
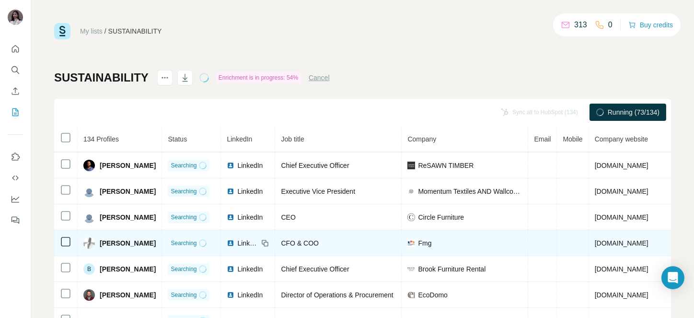
drag, startPoint x: 414, startPoint y: 243, endPoint x: 428, endPoint y: 243, distance: 14.4
click at [428, 243] on div "Fmg" at bounding box center [465, 243] width 115 height 10
copy span "Fmg"
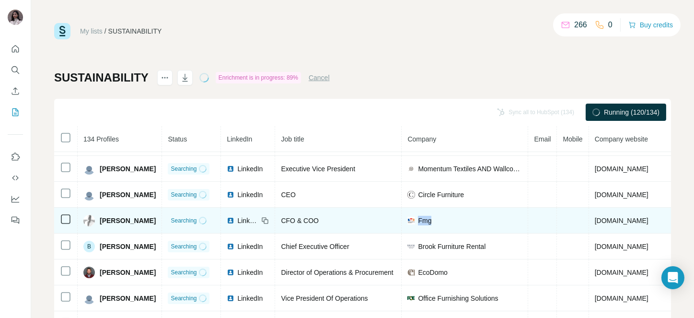
scroll to position [203, 0]
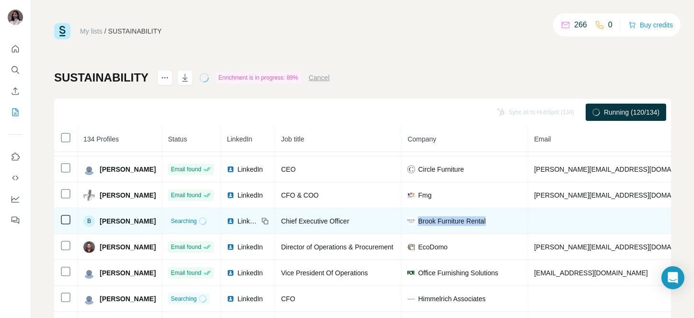
drag, startPoint x: 413, startPoint y: 219, endPoint x: 495, endPoint y: 217, distance: 81.5
click at [495, 217] on div "Brook Furniture Rental" at bounding box center [465, 221] width 115 height 10
copy span "Brook Furniture Rental"
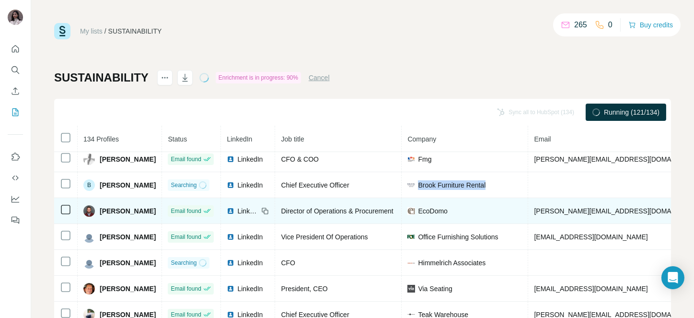
scroll to position [241, 0]
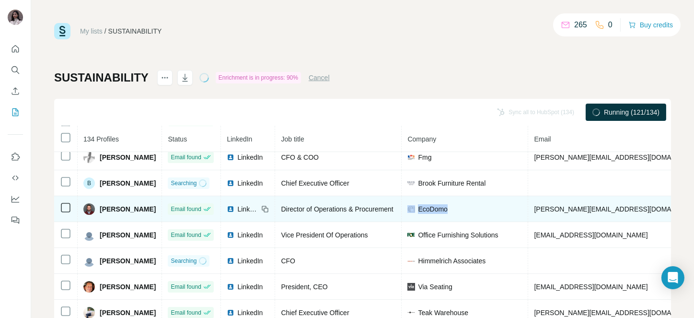
drag, startPoint x: 410, startPoint y: 208, endPoint x: 461, endPoint y: 207, distance: 50.3
click at [461, 207] on div "EcoDomo" at bounding box center [465, 209] width 115 height 10
copy div "EcoDomo"
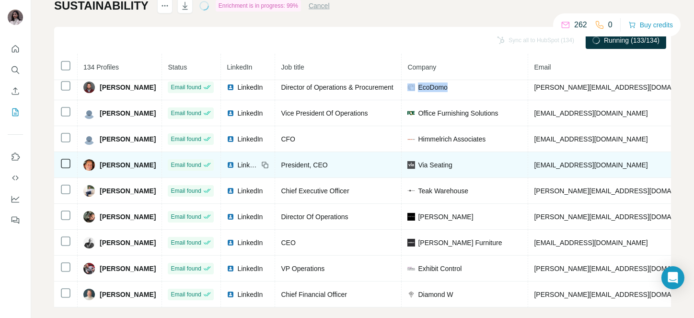
scroll to position [84, 0]
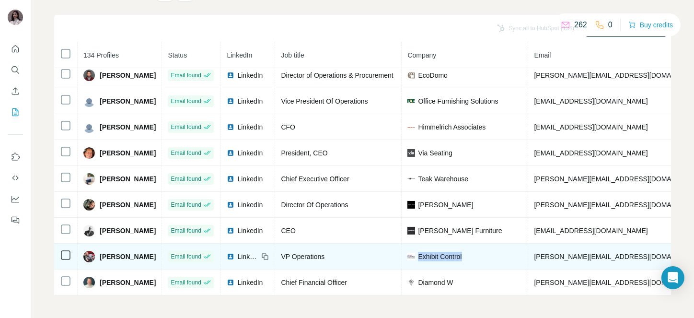
drag, startPoint x: 413, startPoint y: 250, endPoint x: 466, endPoint y: 250, distance: 52.7
click at [466, 252] on div "Exhibit Control" at bounding box center [465, 257] width 115 height 10
copy span "Exhibit Control"
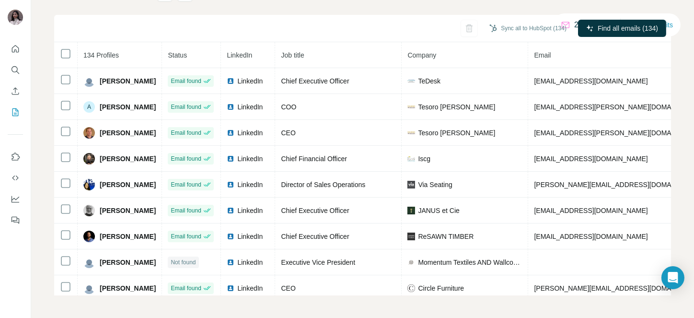
scroll to position [0, 0]
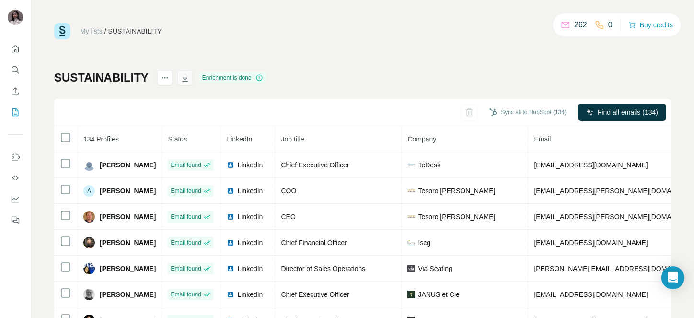
click at [185, 79] on icon "button" at bounding box center [185, 78] width 5 height 3
